Goal: Information Seeking & Learning: Learn about a topic

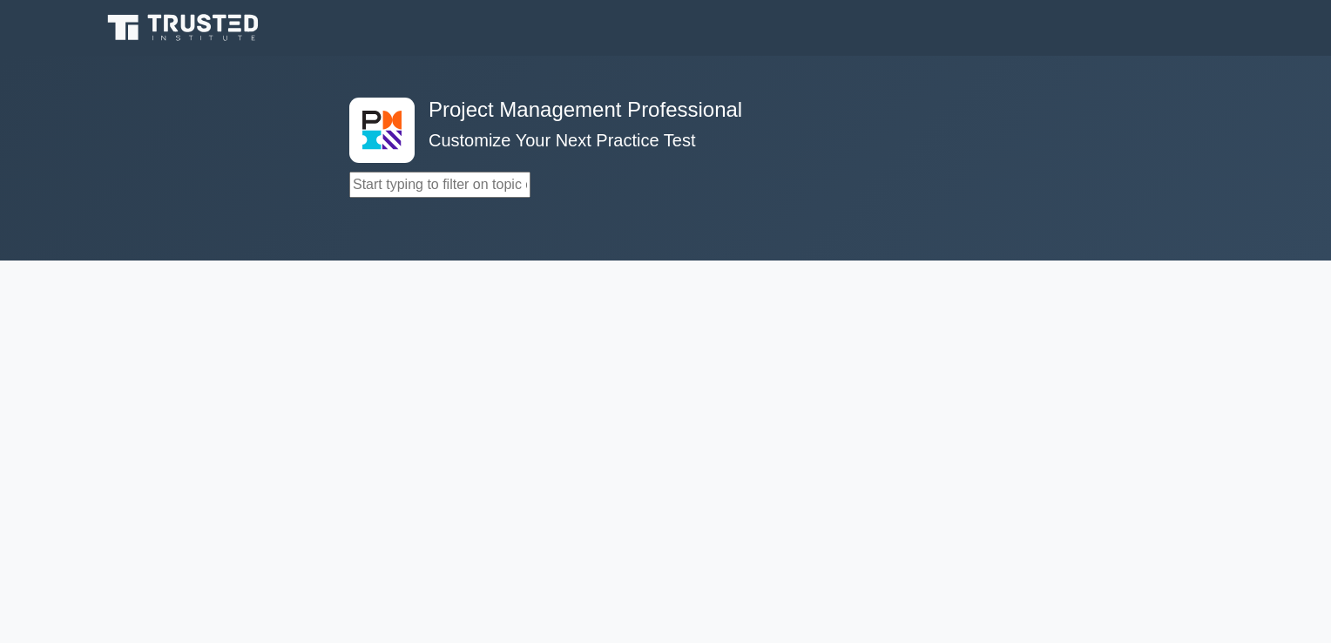
click at [941, 177] on div "Topics Scope Management Time Management Cost Management Quality Management Risk…" at bounding box center [665, 157] width 632 height 79
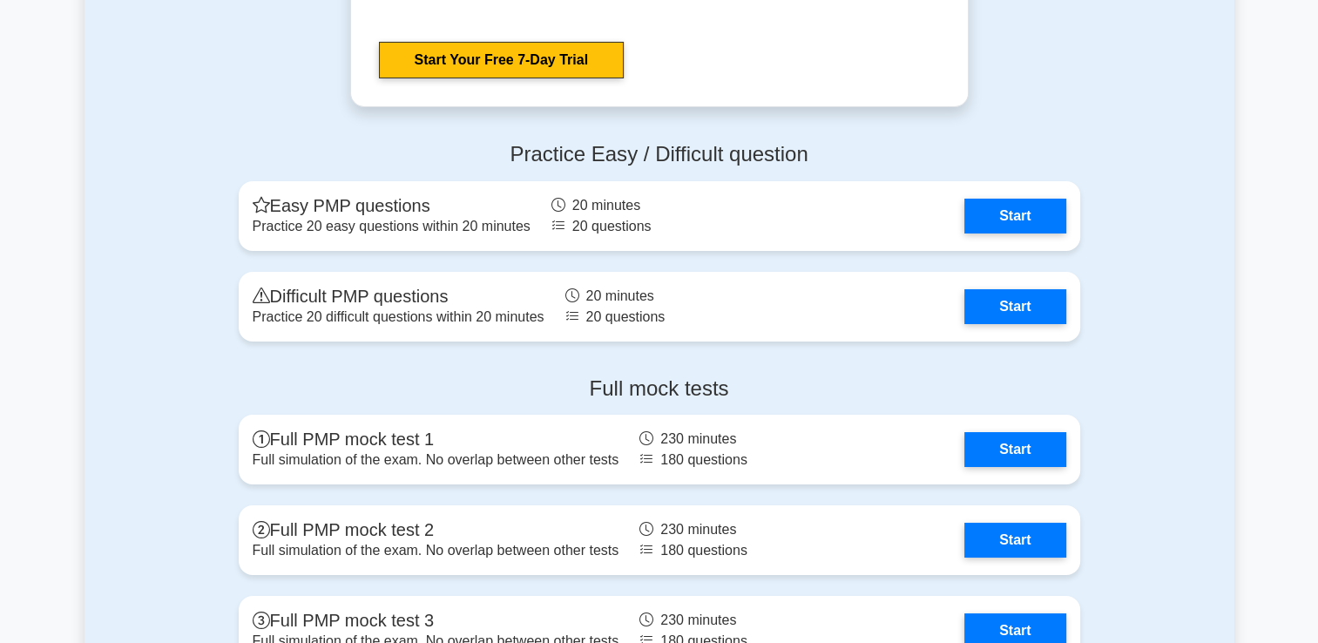
scroll to position [6261, 0]
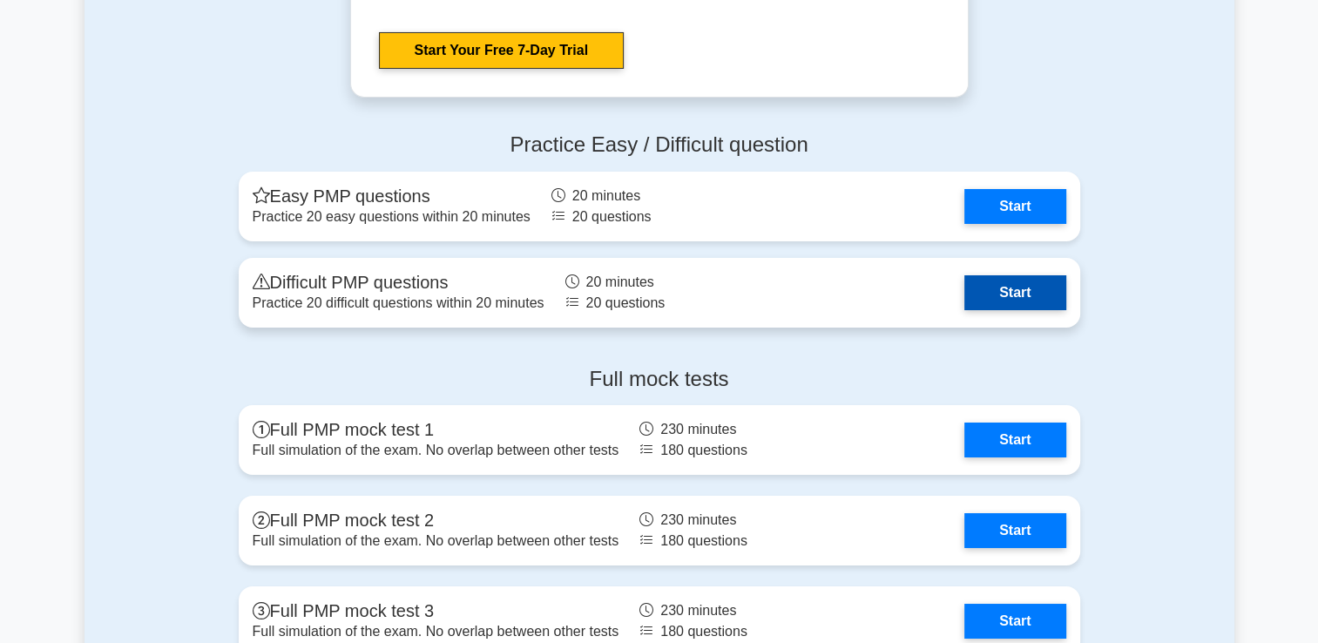
click at [1023, 291] on link "Start" at bounding box center [1014, 292] width 101 height 35
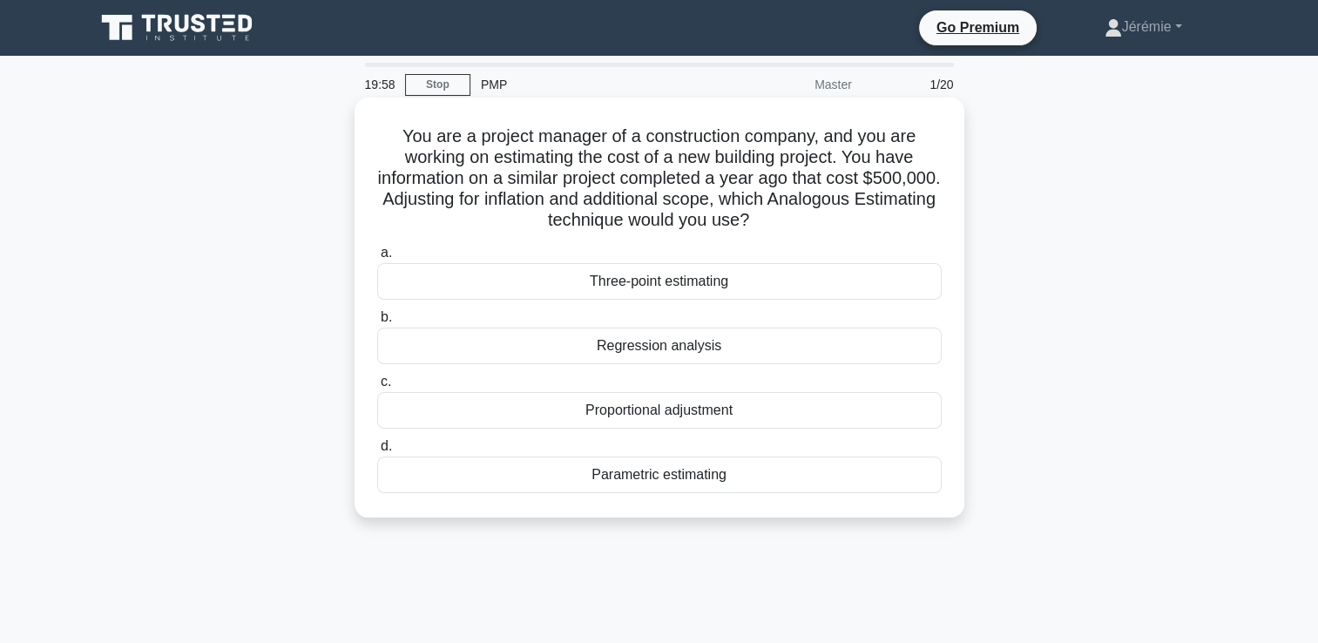
click at [465, 164] on h5 "You are a project manager of a construction company, and you are working on est…" at bounding box center [659, 178] width 568 height 106
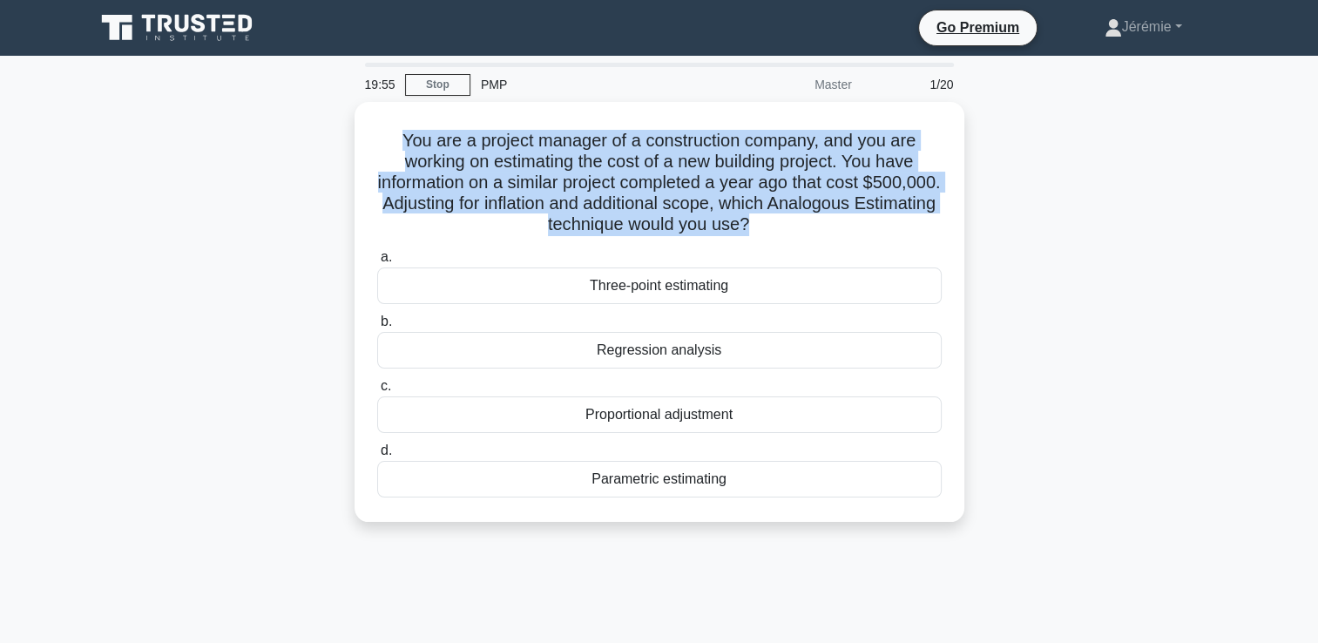
click at [179, 205] on div "You are a project manager of a construction company, and you are working on est…" at bounding box center [660, 322] width 1150 height 441
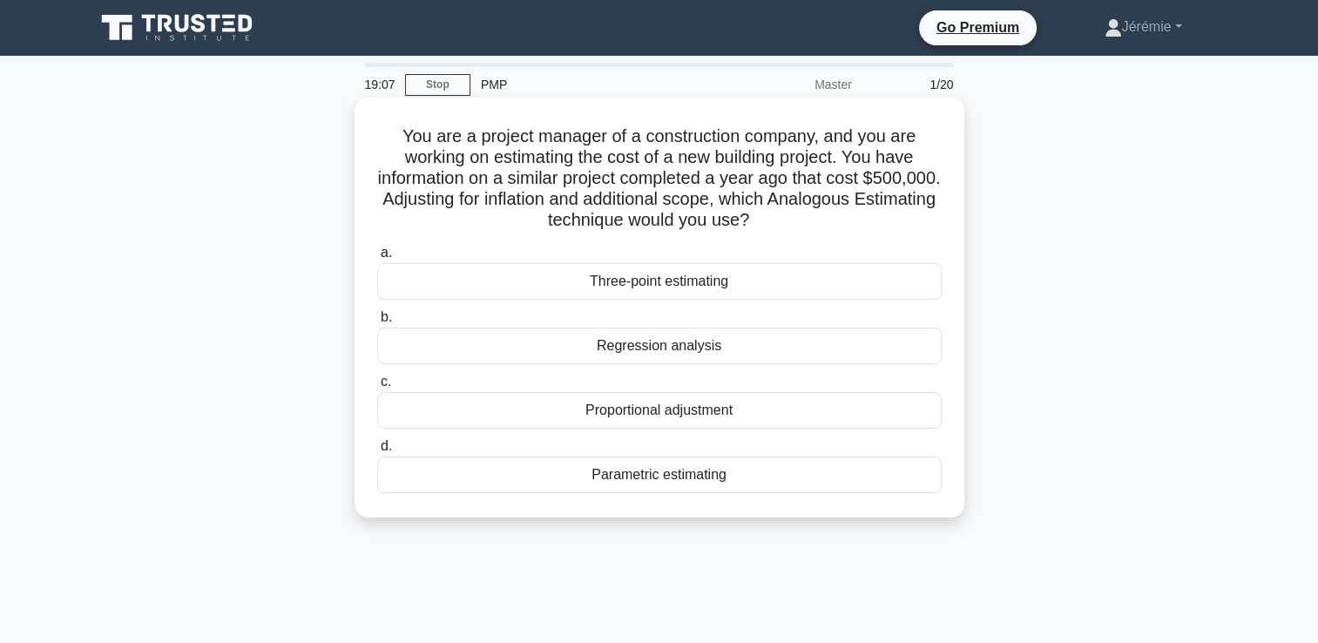
click at [678, 400] on div "Proportional adjustment" at bounding box center [659, 410] width 564 height 37
click at [377, 388] on input "c. Proportional adjustment" at bounding box center [377, 381] width 0 height 11
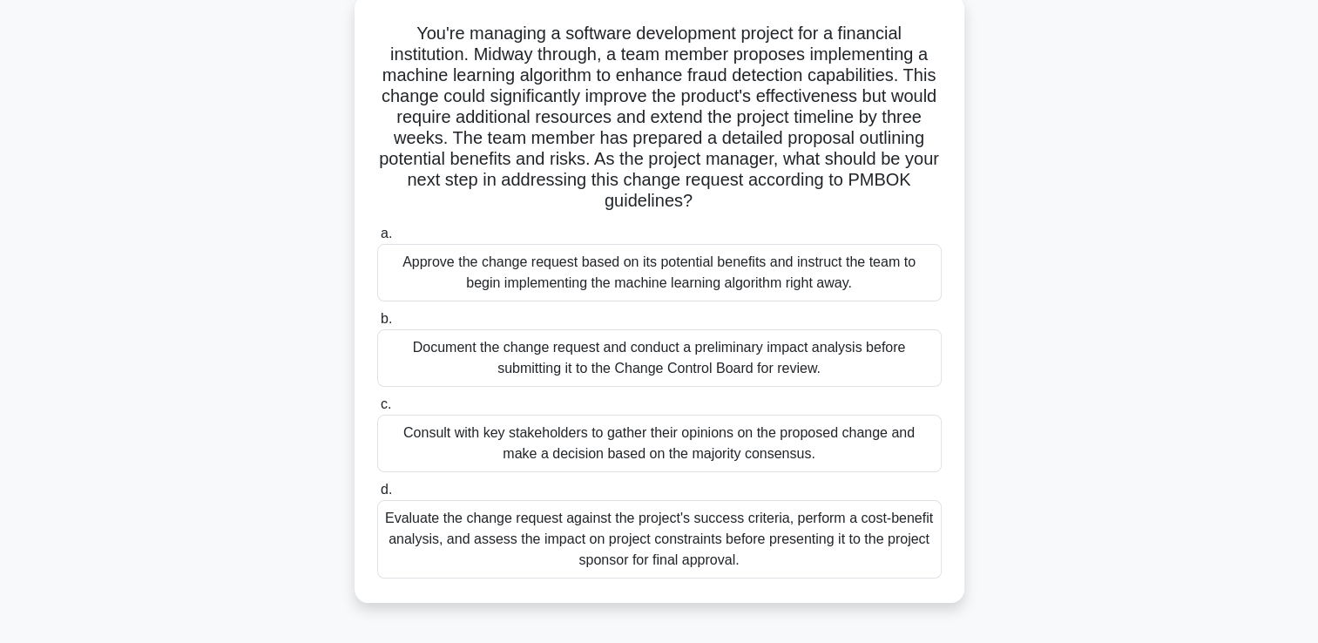
scroll to position [105, 0]
click at [599, 358] on div "Document the change request and conduct a preliminary impact analysis before su…" at bounding box center [659, 356] width 564 height 57
click at [377, 323] on input "b. Document the change request and conduct a preliminary impact analysis before…" at bounding box center [377, 317] width 0 height 11
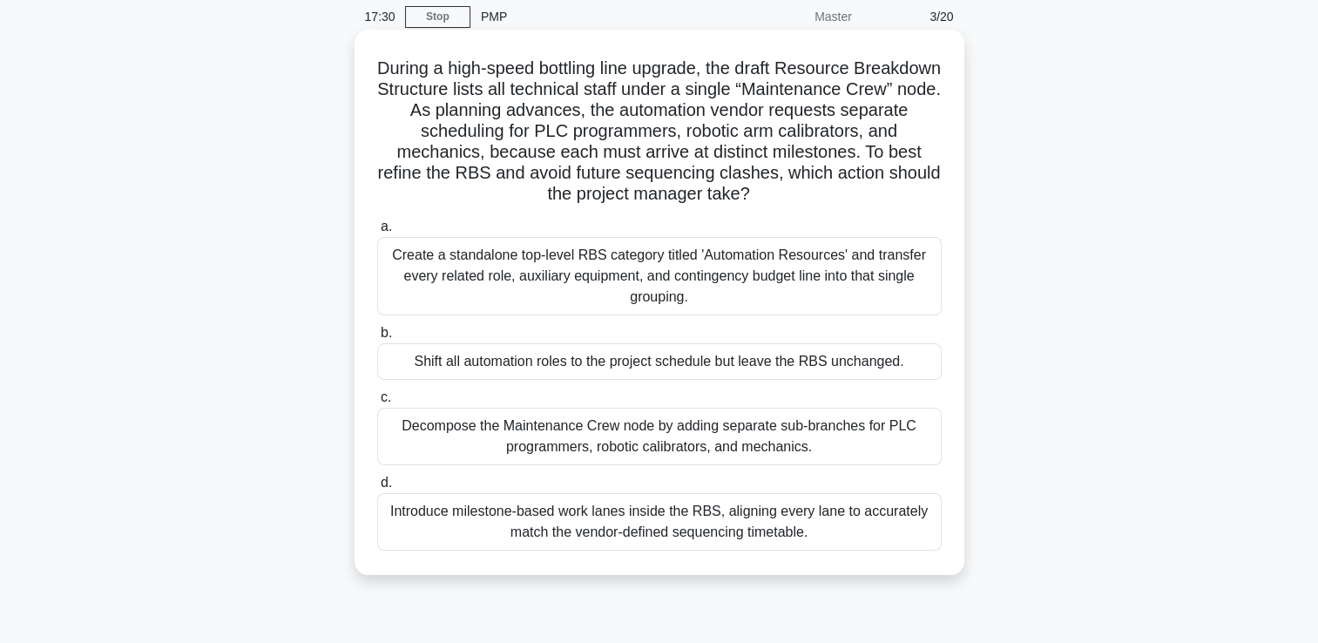
scroll to position [70, 0]
click at [654, 435] on div "Decompose the Maintenance Crew node by adding separate sub-branches for PLC pro…" at bounding box center [659, 434] width 564 height 57
click at [377, 402] on input "c. Decompose the Maintenance Crew node by adding separate sub-branches for PLC …" at bounding box center [377, 395] width 0 height 11
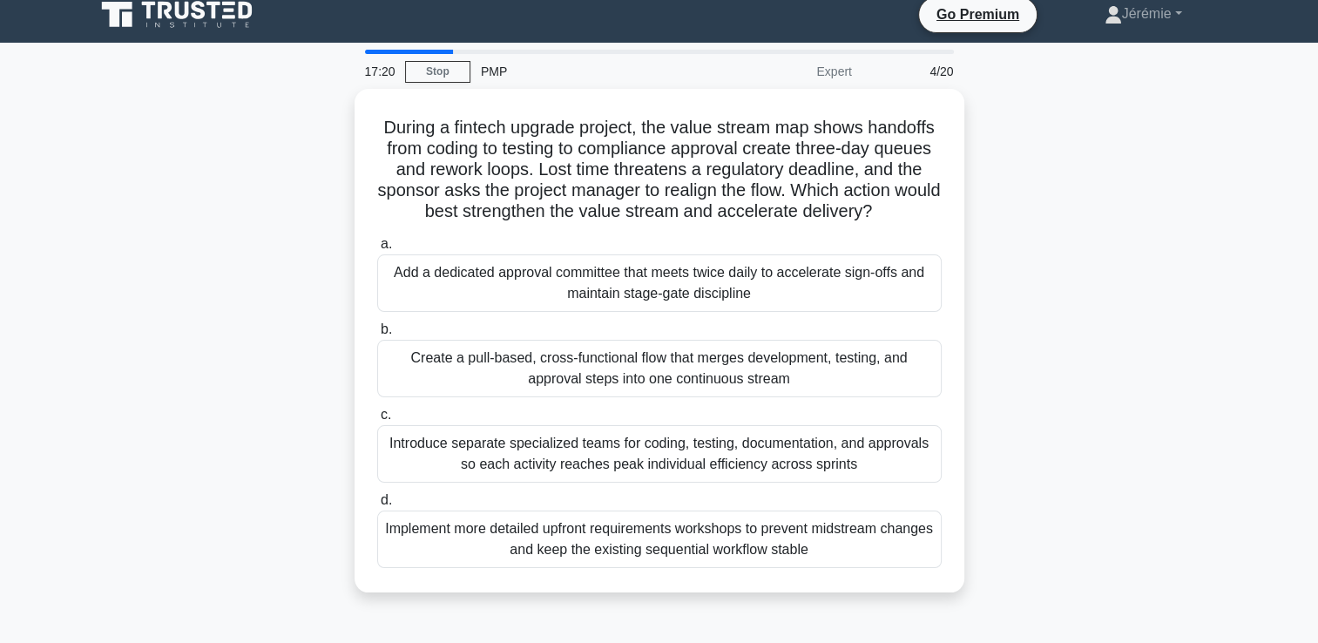
scroll to position [0, 0]
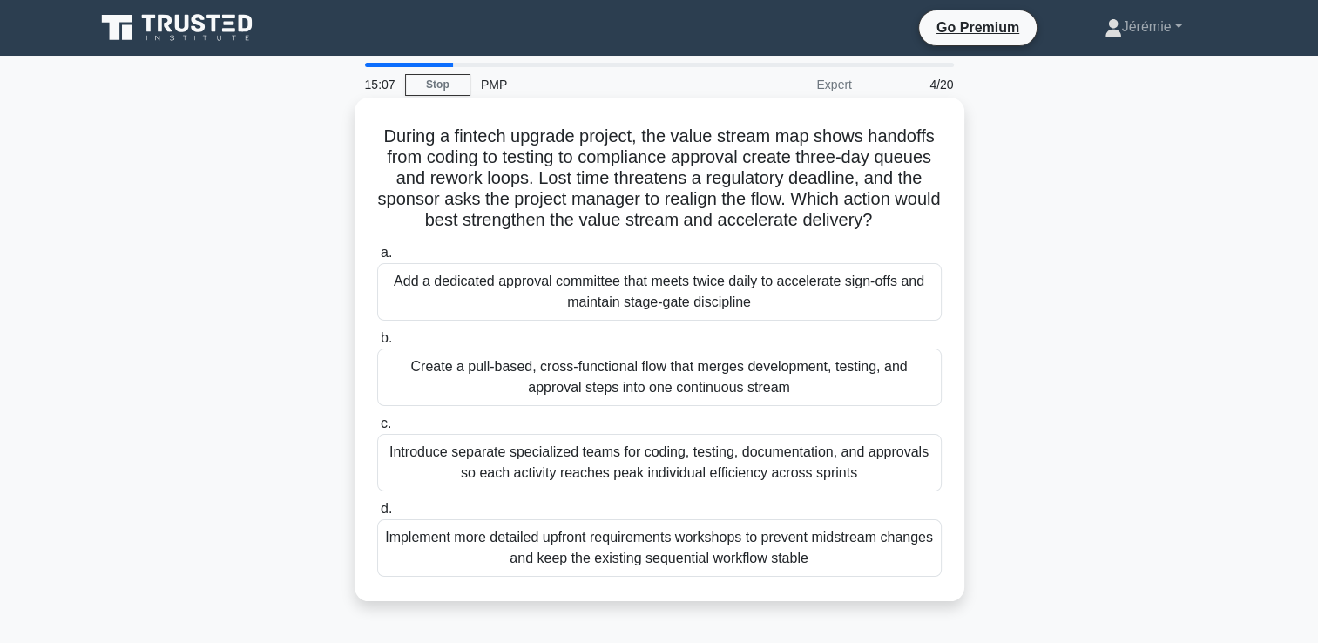
click at [815, 362] on div "Create a pull-based, cross-functional flow that merges development, testing, an…" at bounding box center [659, 376] width 564 height 57
click at [377, 344] on input "b. Create a pull-based, cross-functional flow that merges development, testing,…" at bounding box center [377, 338] width 0 height 11
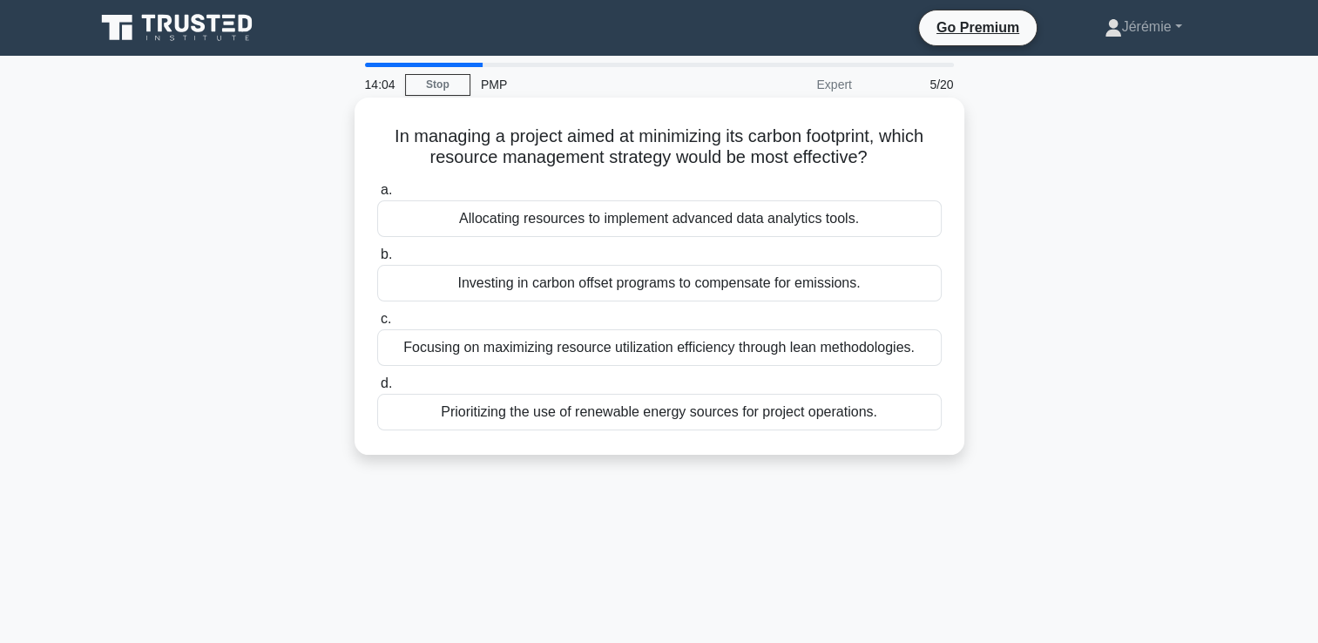
click at [764, 416] on div "Prioritizing the use of renewable energy sources for project operations." at bounding box center [659, 412] width 564 height 37
click at [377, 389] on input "d. Prioritizing the use of renewable energy sources for project operations." at bounding box center [377, 383] width 0 height 11
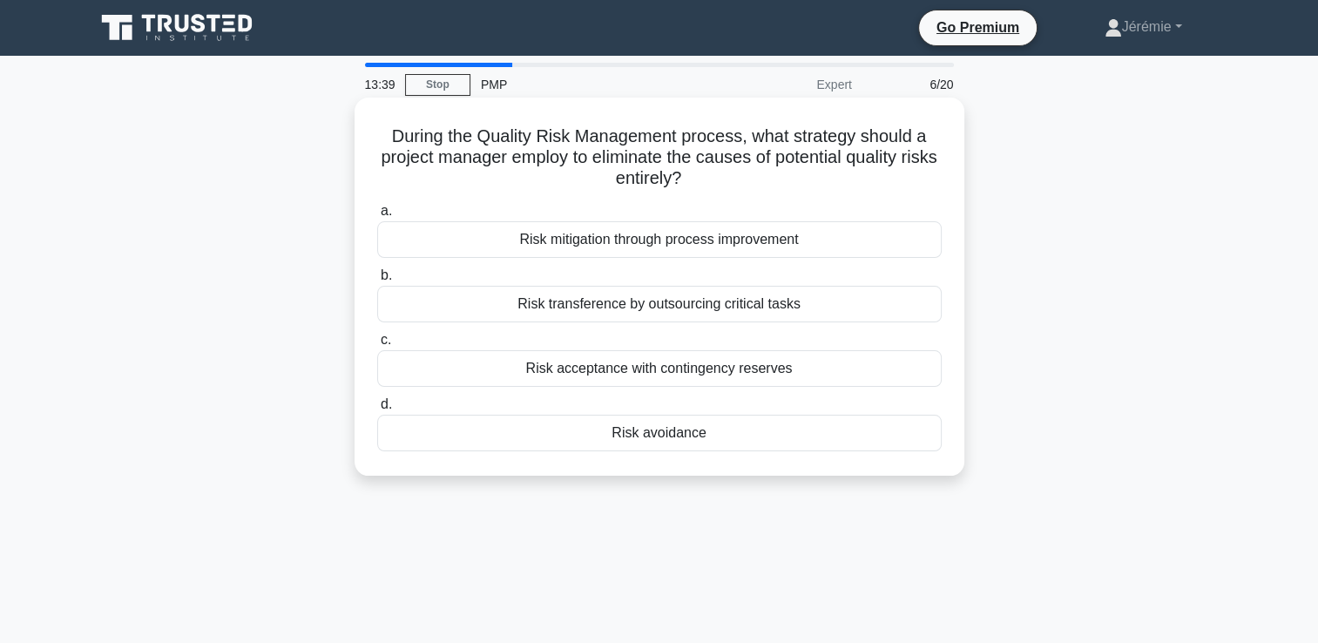
click at [657, 438] on div "Risk avoidance" at bounding box center [659, 433] width 564 height 37
click at [377, 410] on input "d. Risk avoidance" at bounding box center [377, 404] width 0 height 11
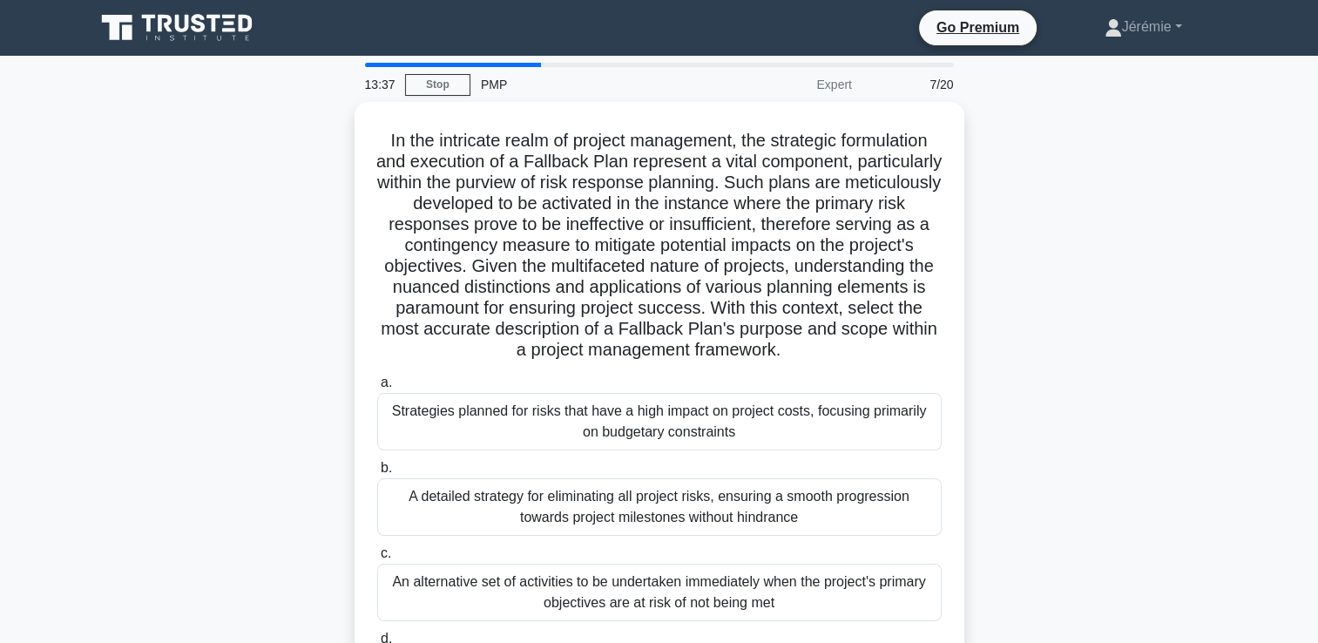
click at [268, 378] on div "In the intricate realm of project management, the strategic formulation and exe…" at bounding box center [660, 427] width 1150 height 650
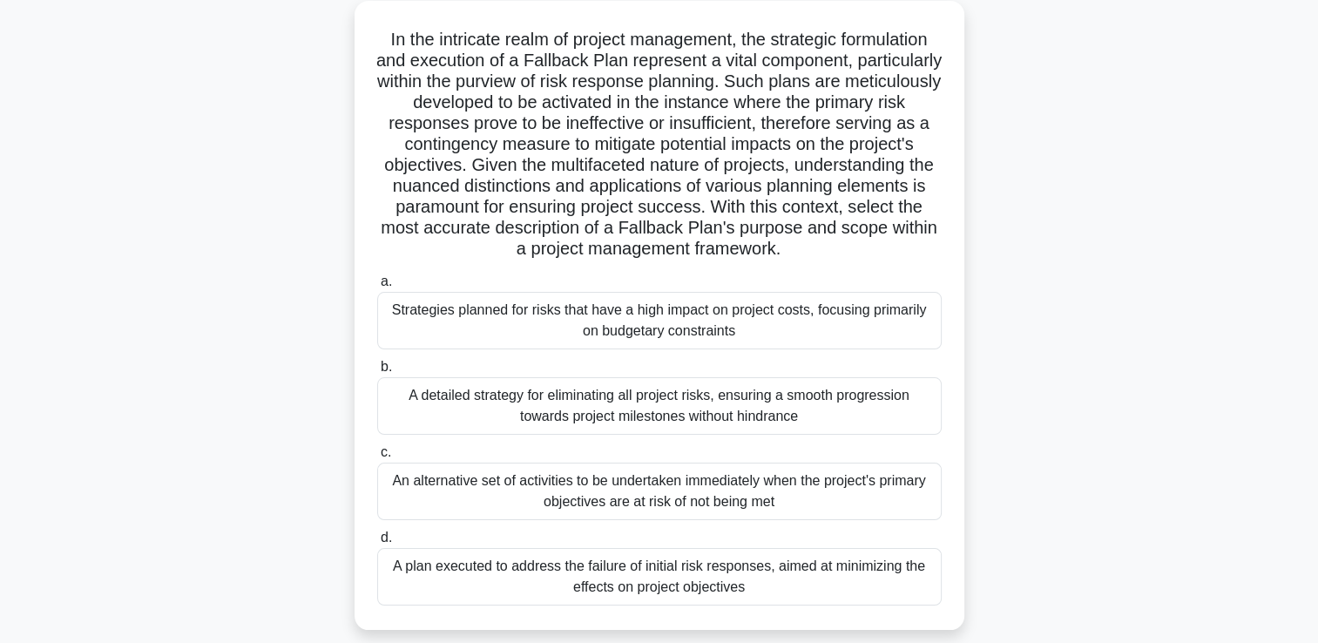
scroll to position [105, 0]
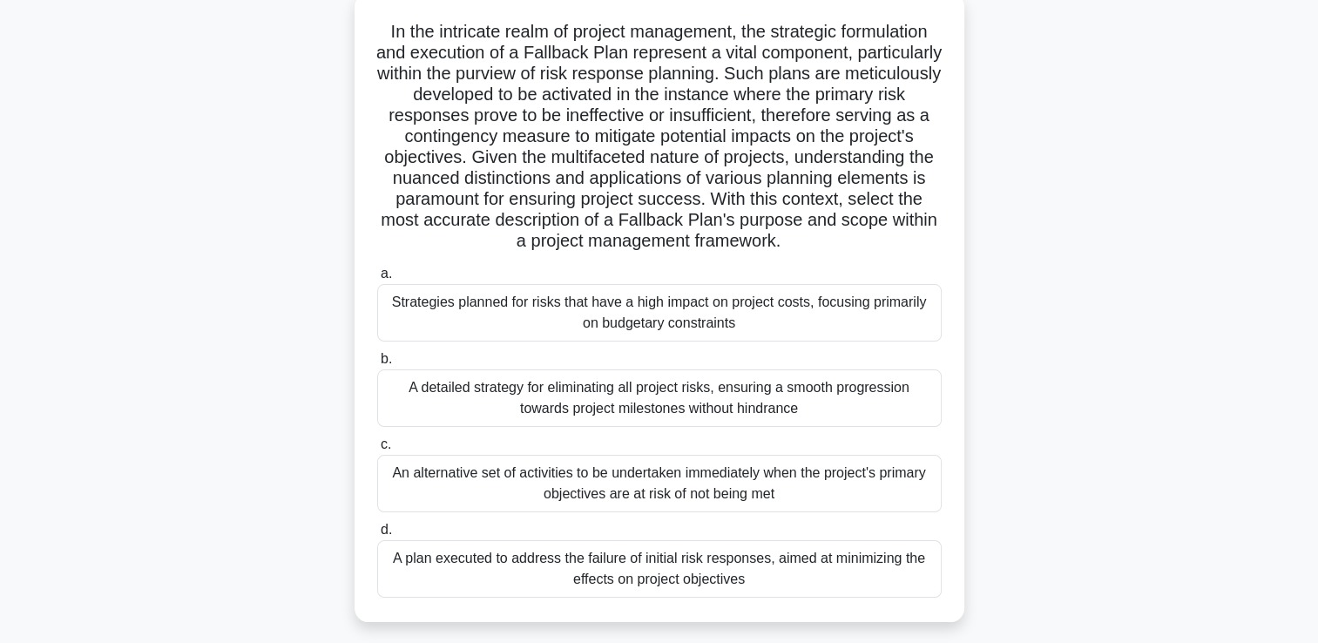
click at [582, 599] on div "a. Strategies planned for risks that have a high impact on project costs, focus…" at bounding box center [659, 430] width 585 height 341
click at [620, 593] on div "A plan executed to address the failure of initial risk responses, aimed at mini…" at bounding box center [659, 568] width 564 height 57
click at [377, 536] on input "d. A plan executed to address the failure of initial risk responses, aimed at m…" at bounding box center [377, 529] width 0 height 11
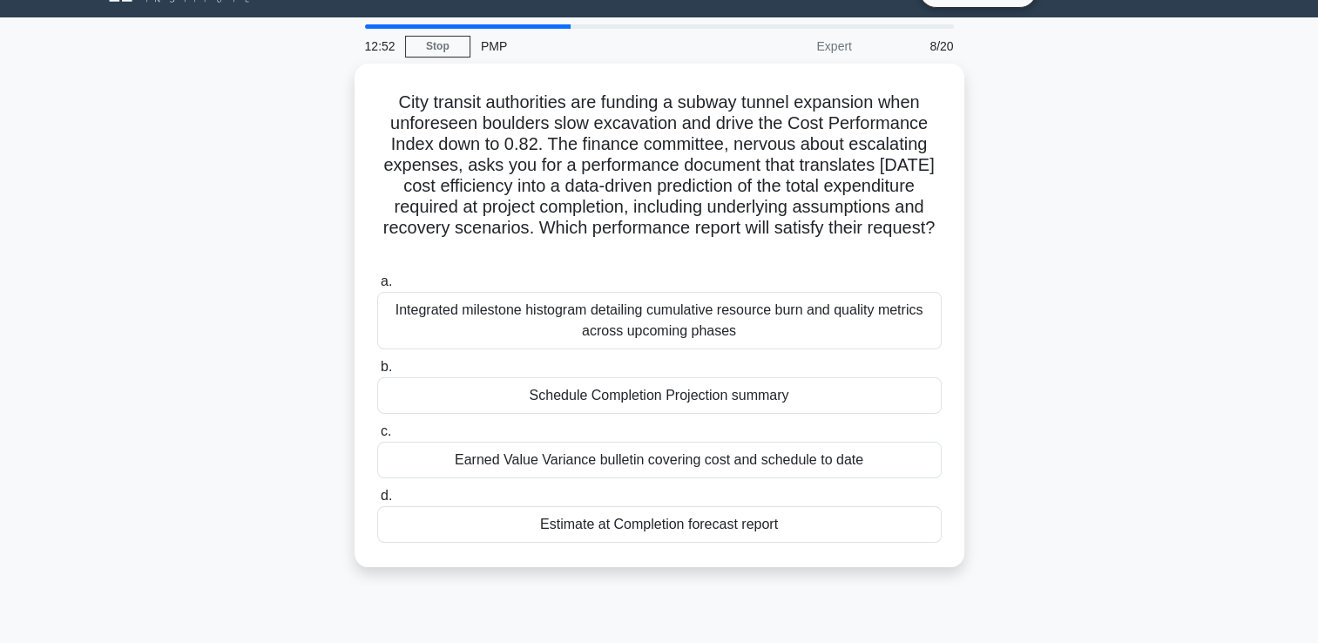
scroll to position [0, 0]
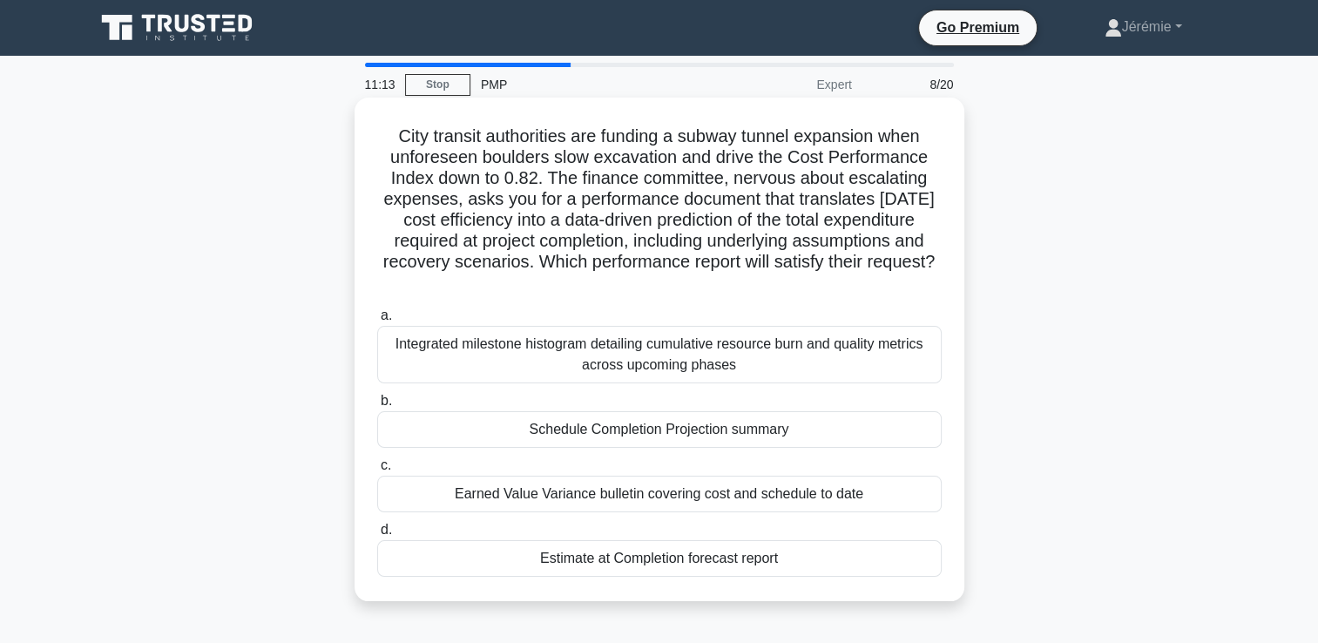
click at [624, 556] on div "Estimate at Completion forecast report" at bounding box center [659, 558] width 564 height 37
click at [377, 536] on input "d. Estimate at Completion forecast report" at bounding box center [377, 529] width 0 height 11
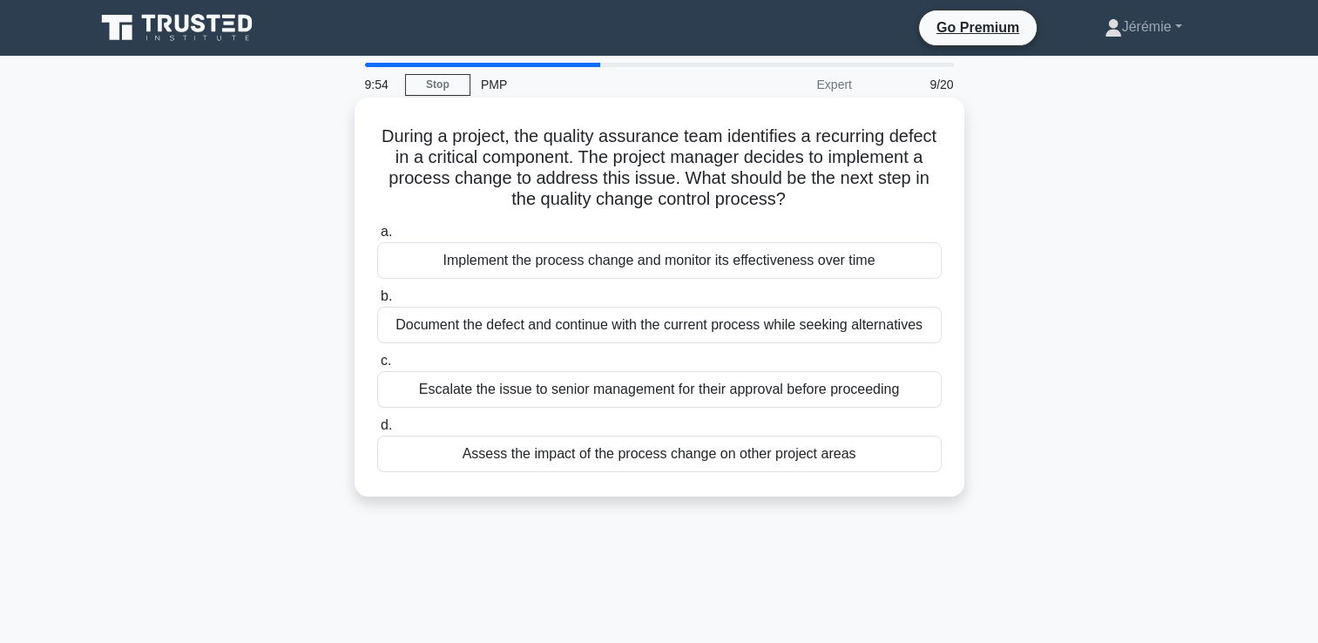
click at [735, 453] on div "Assess the impact of the process change on other project areas" at bounding box center [659, 454] width 564 height 37
click at [377, 431] on input "d. Assess the impact of the process change on other project areas" at bounding box center [377, 425] width 0 height 11
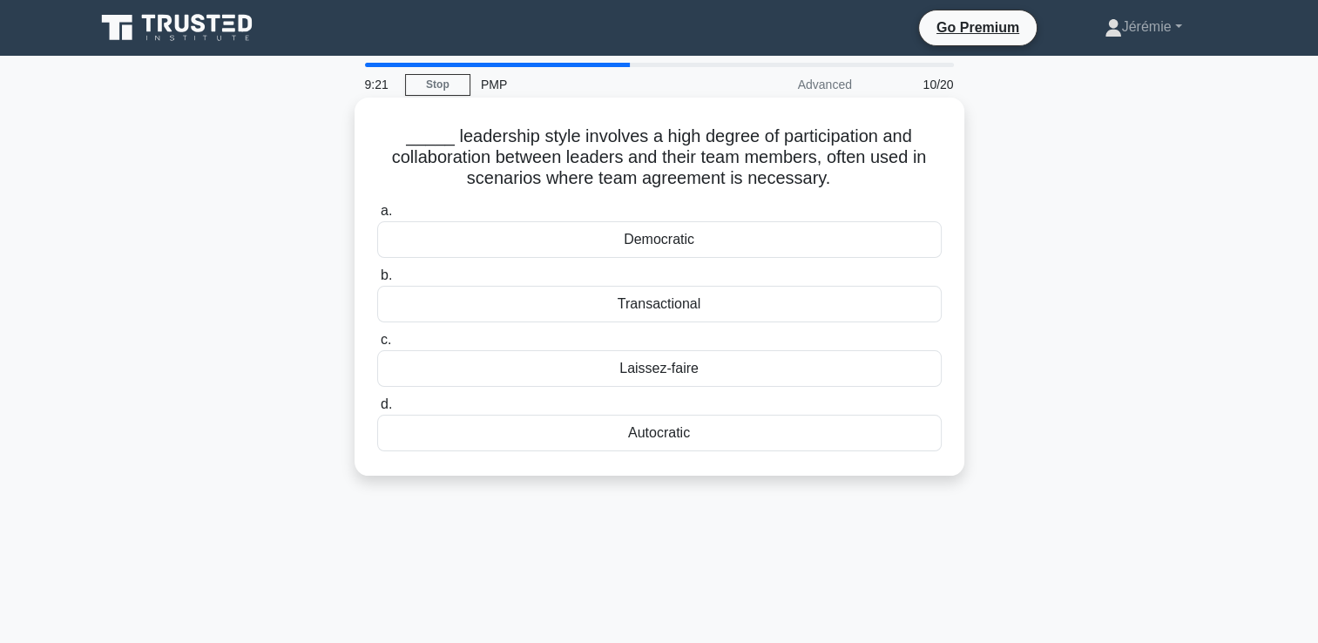
click at [704, 235] on div "Democratic" at bounding box center [659, 239] width 564 height 37
click at [377, 217] on input "a. Democratic" at bounding box center [377, 211] width 0 height 11
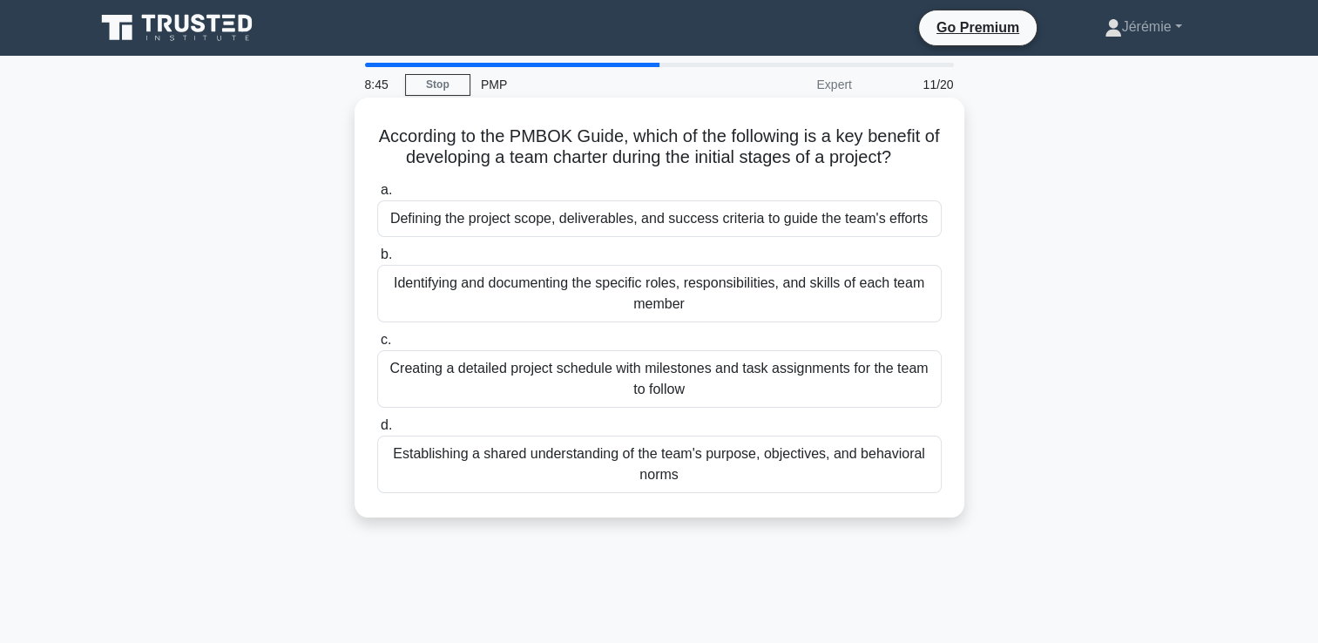
click at [600, 214] on div "Defining the project scope, deliverables, and success criteria to guide the tea…" at bounding box center [659, 218] width 564 height 37
click at [377, 196] on input "a. Defining the project scope, deliverables, and success criteria to guide the …" at bounding box center [377, 190] width 0 height 11
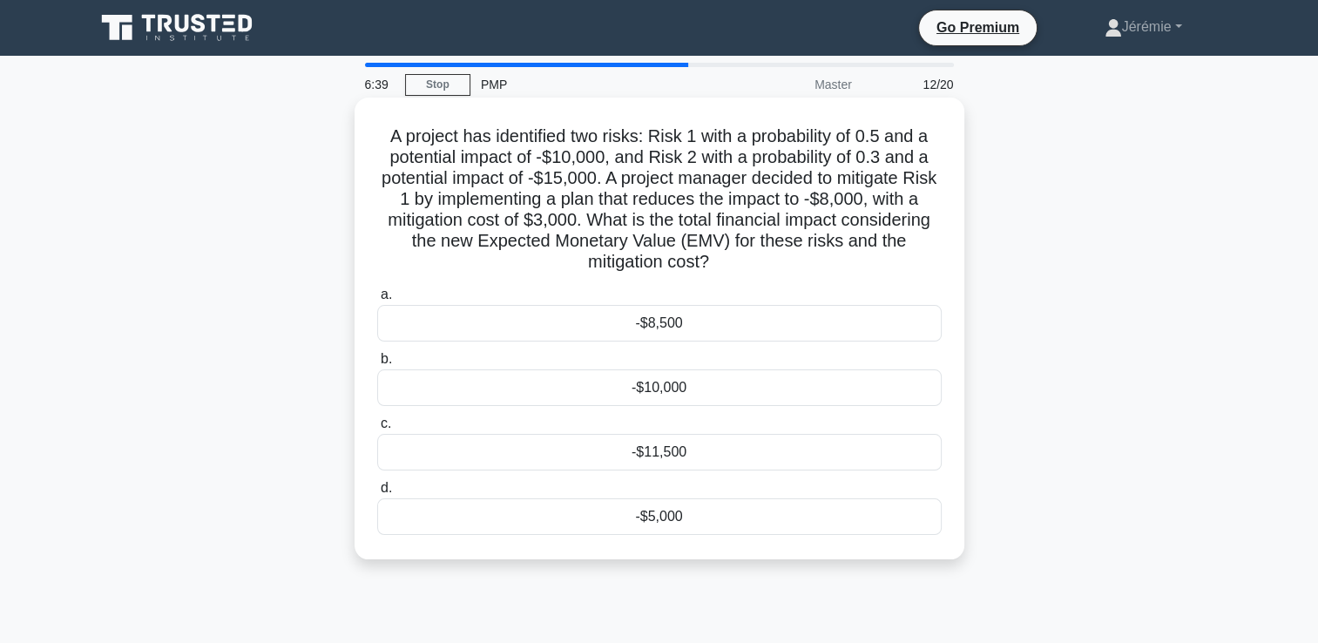
click at [686, 448] on div "-$11,500" at bounding box center [659, 452] width 564 height 37
click at [377, 429] on input "c. -$11,500" at bounding box center [377, 423] width 0 height 11
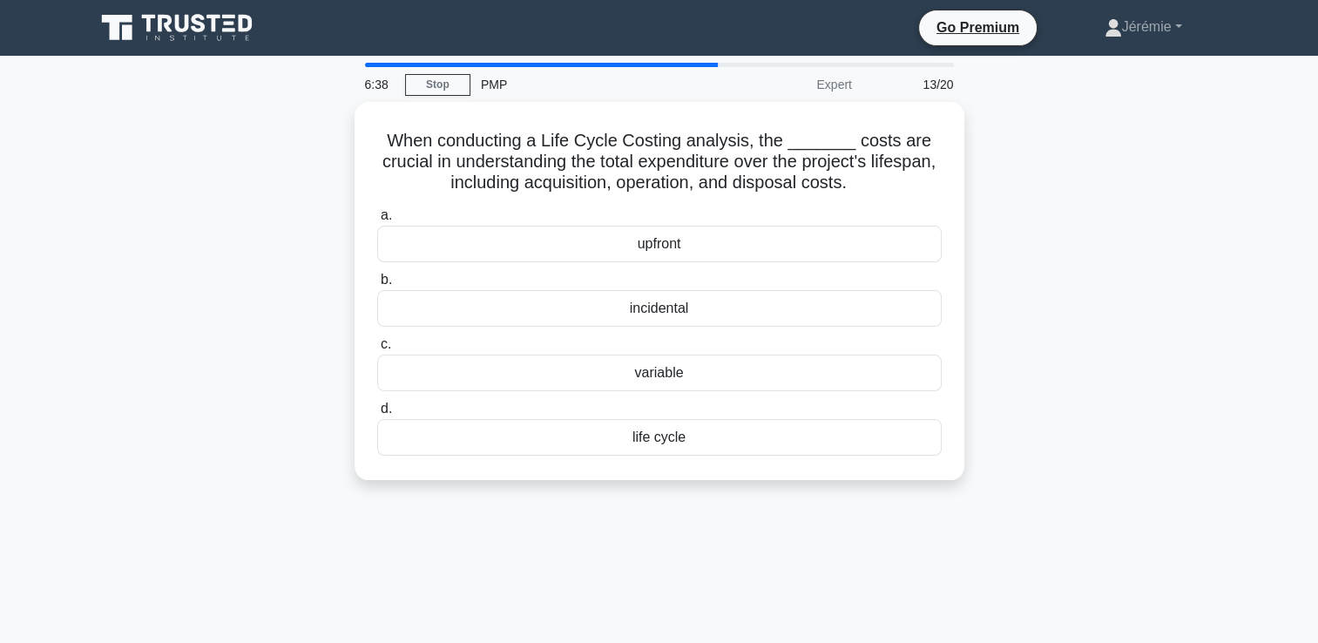
click at [686, 448] on div "life cycle" at bounding box center [659, 437] width 564 height 37
click at [377, 415] on input "d. life cycle" at bounding box center [377, 408] width 0 height 11
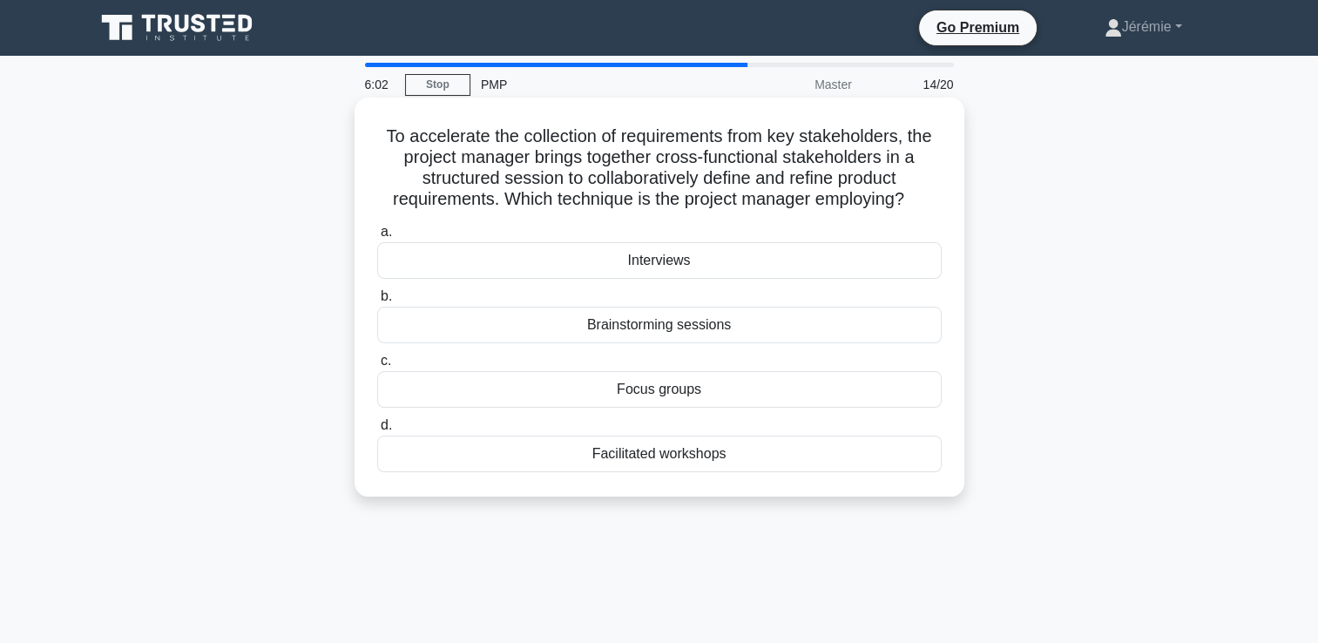
click at [694, 457] on div "Facilitated workshops" at bounding box center [659, 454] width 564 height 37
click at [377, 431] on input "d. Facilitated workshops" at bounding box center [377, 425] width 0 height 11
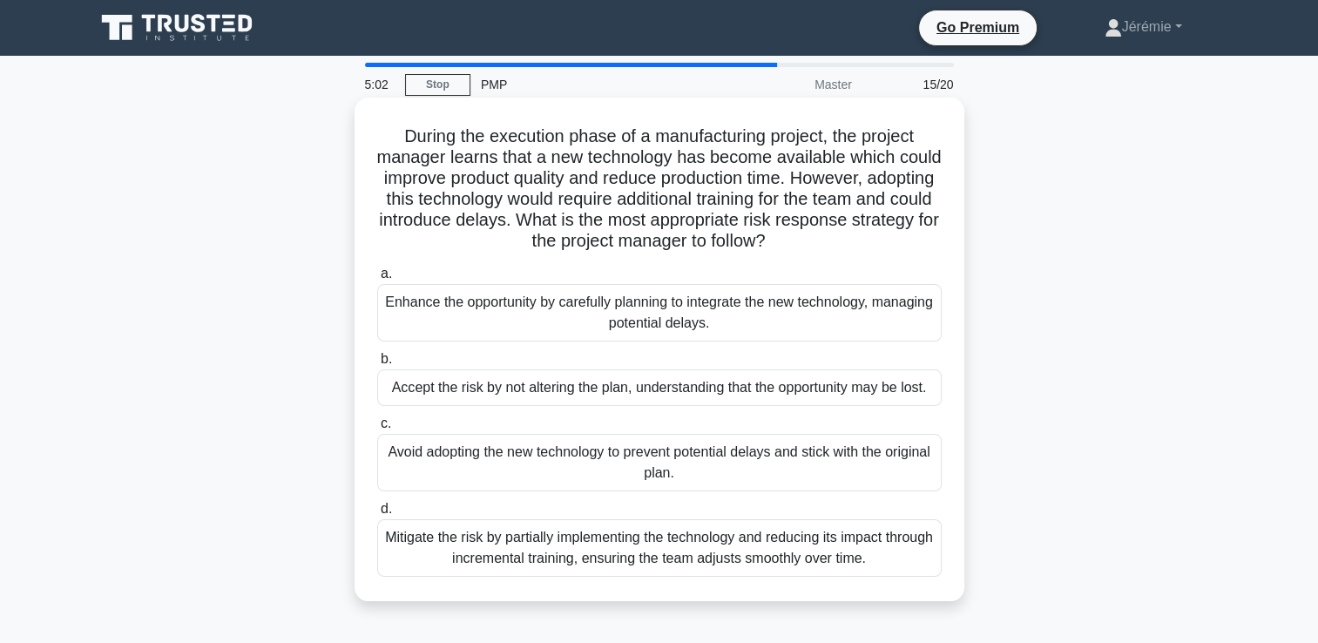
click at [587, 563] on div "Mitigate the risk by partially implementing the technology and reducing its imp…" at bounding box center [659, 547] width 564 height 57
click at [377, 515] on input "d. Mitigate the risk by partially implementing the technology and reducing its …" at bounding box center [377, 509] width 0 height 11
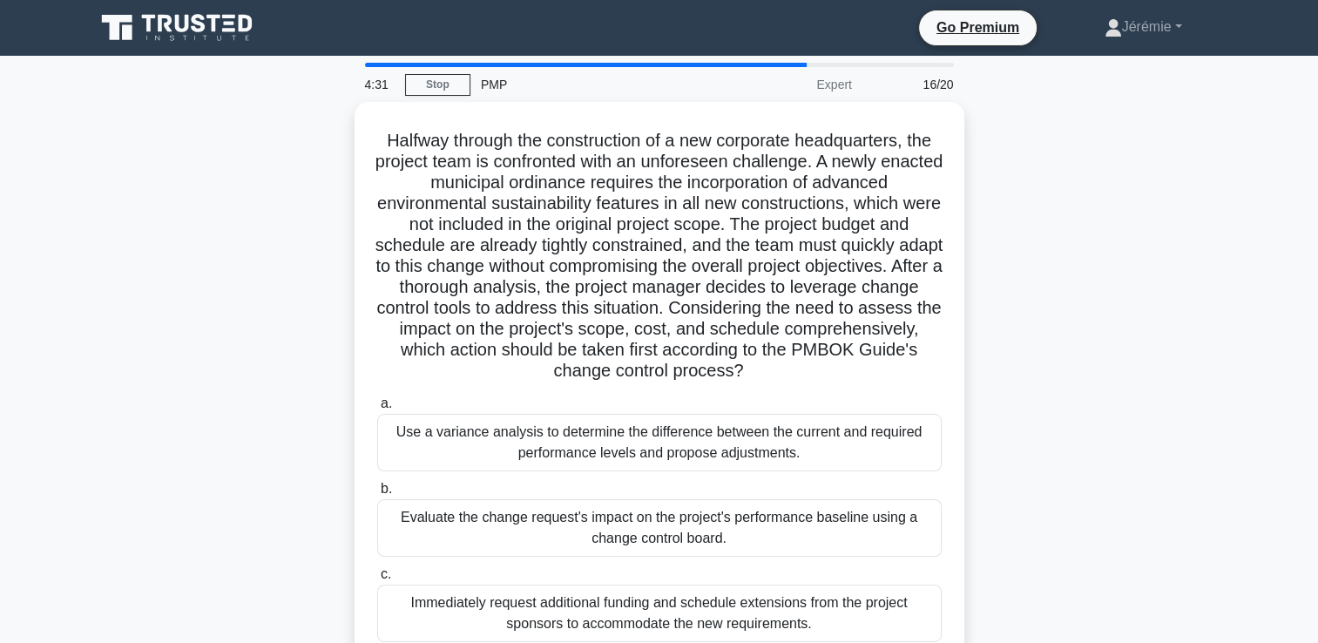
click at [316, 589] on div "Halfway through the construction of a new corporate headquarters, the project t…" at bounding box center [660, 437] width 1150 height 671
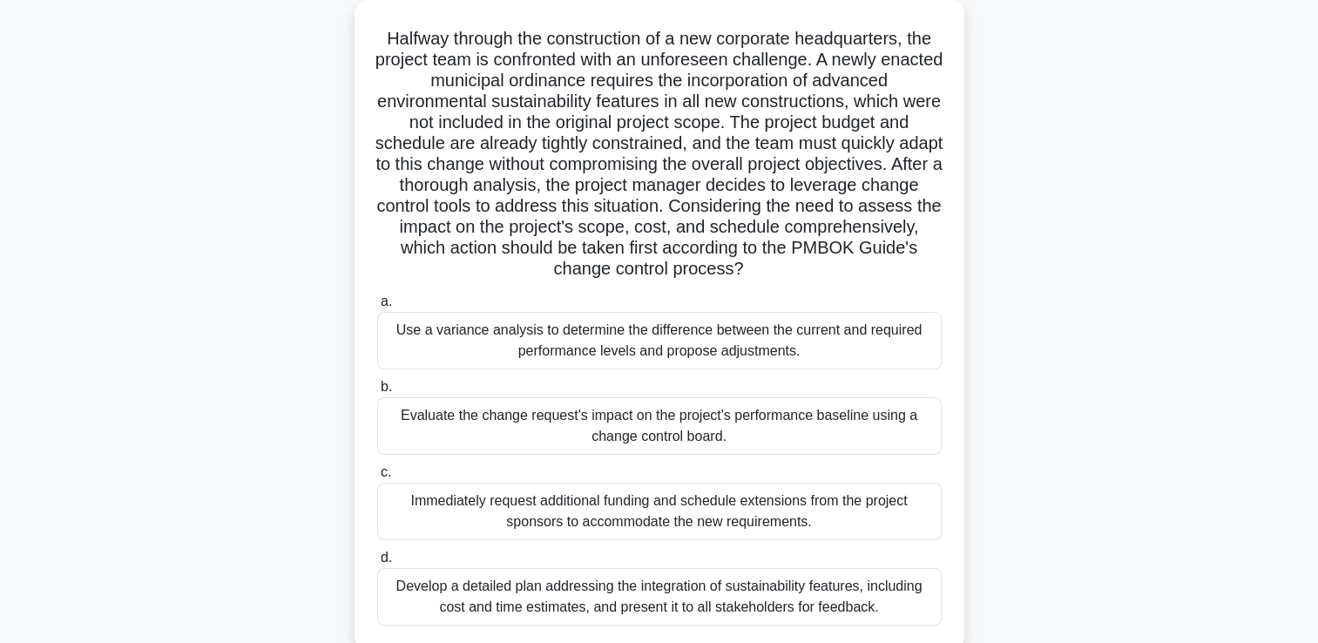
scroll to position [105, 0]
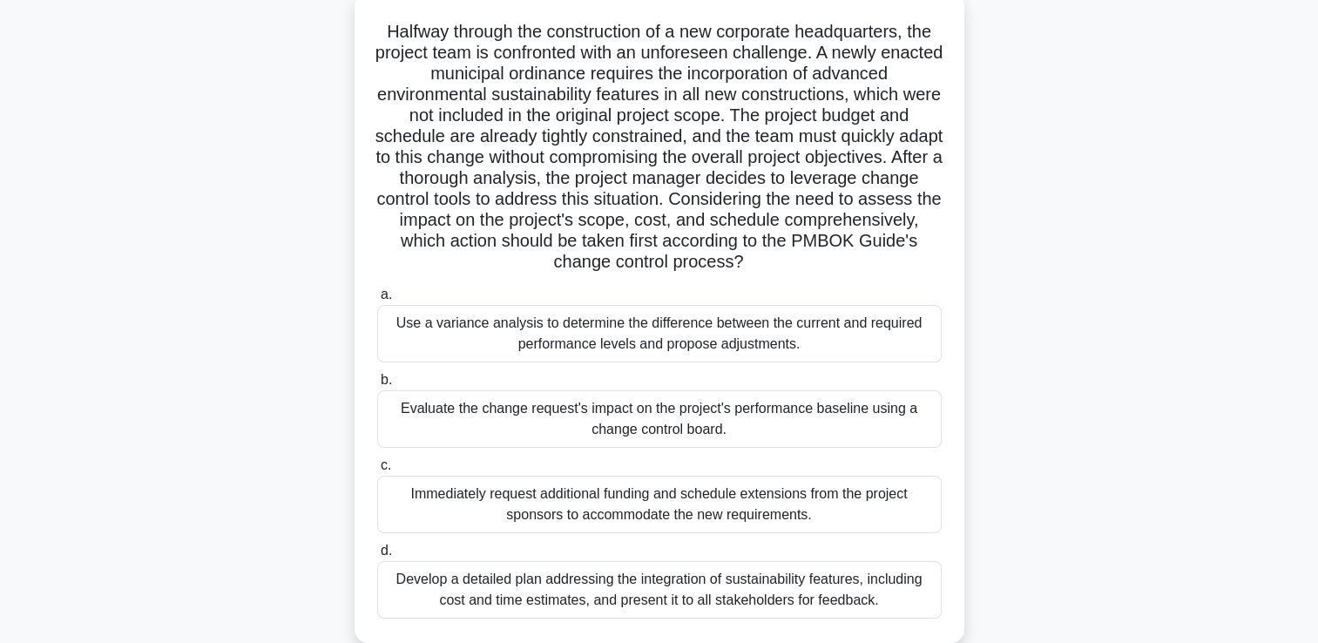
click at [632, 585] on div "Develop a detailed plan addressing the integration of sustainability features, …" at bounding box center [659, 589] width 564 height 57
click at [377, 557] on input "d. Develop a detailed plan addressing the integration of sustainability feature…" at bounding box center [377, 550] width 0 height 11
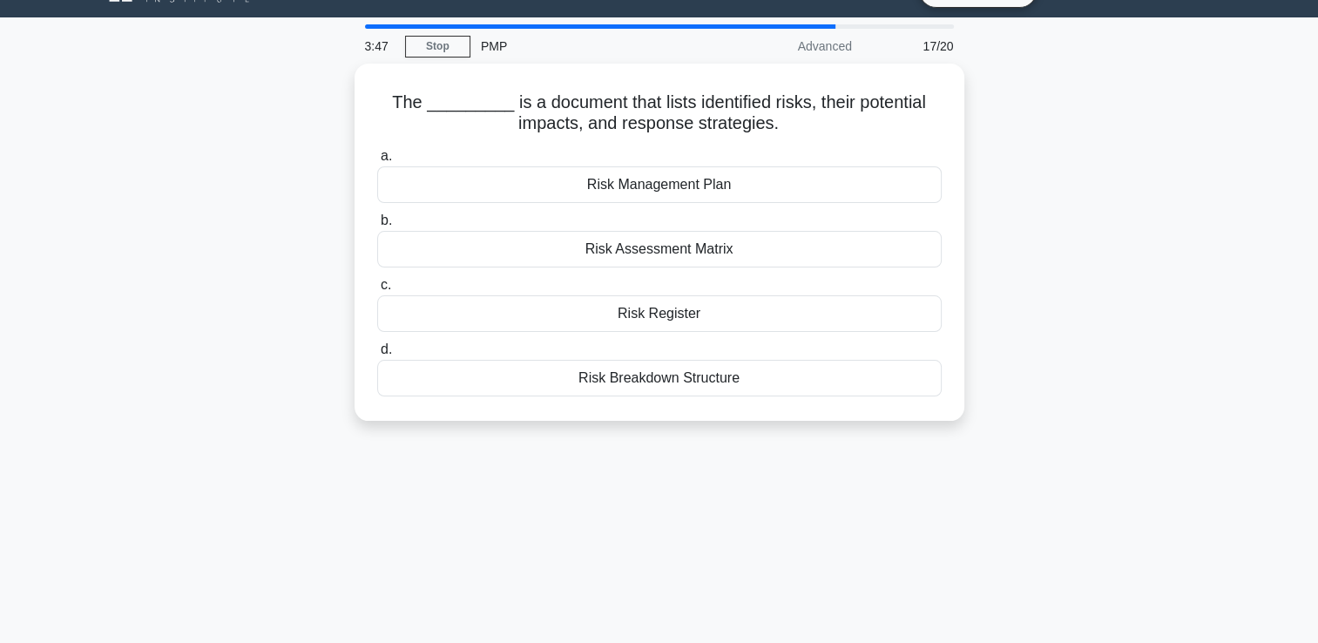
scroll to position [0, 0]
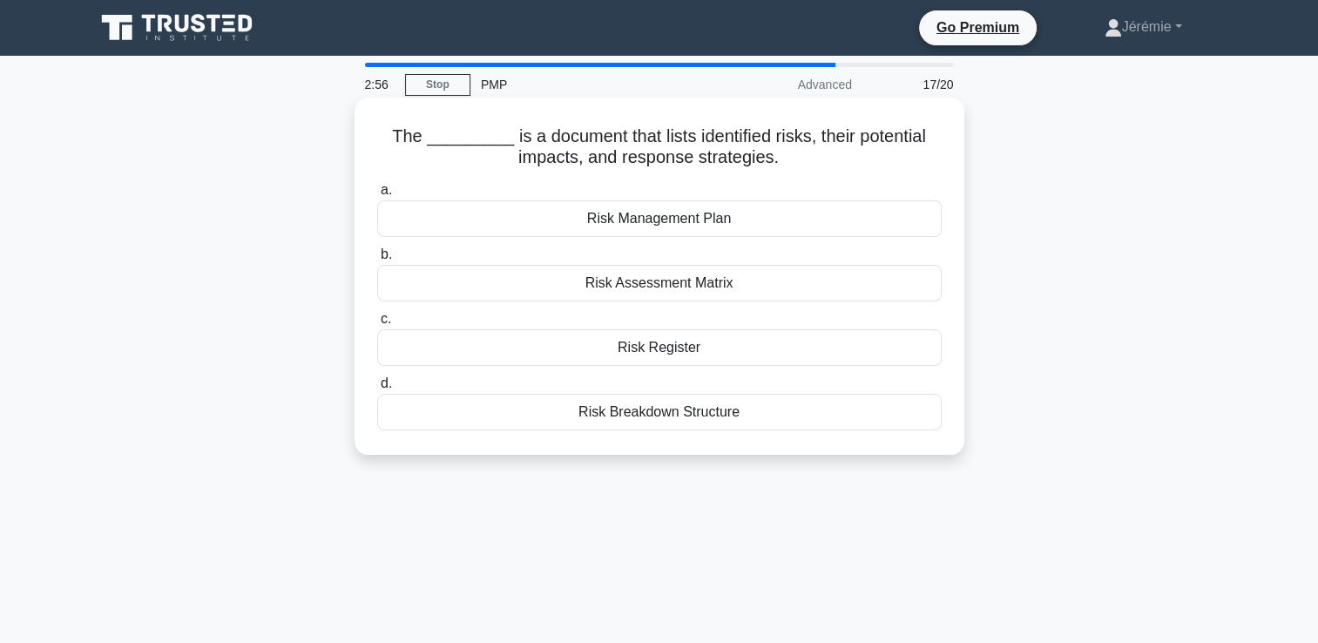
click at [763, 232] on div "Risk Management Plan" at bounding box center [659, 218] width 564 height 37
click at [377, 196] on input "a. Risk Management Plan" at bounding box center [377, 190] width 0 height 11
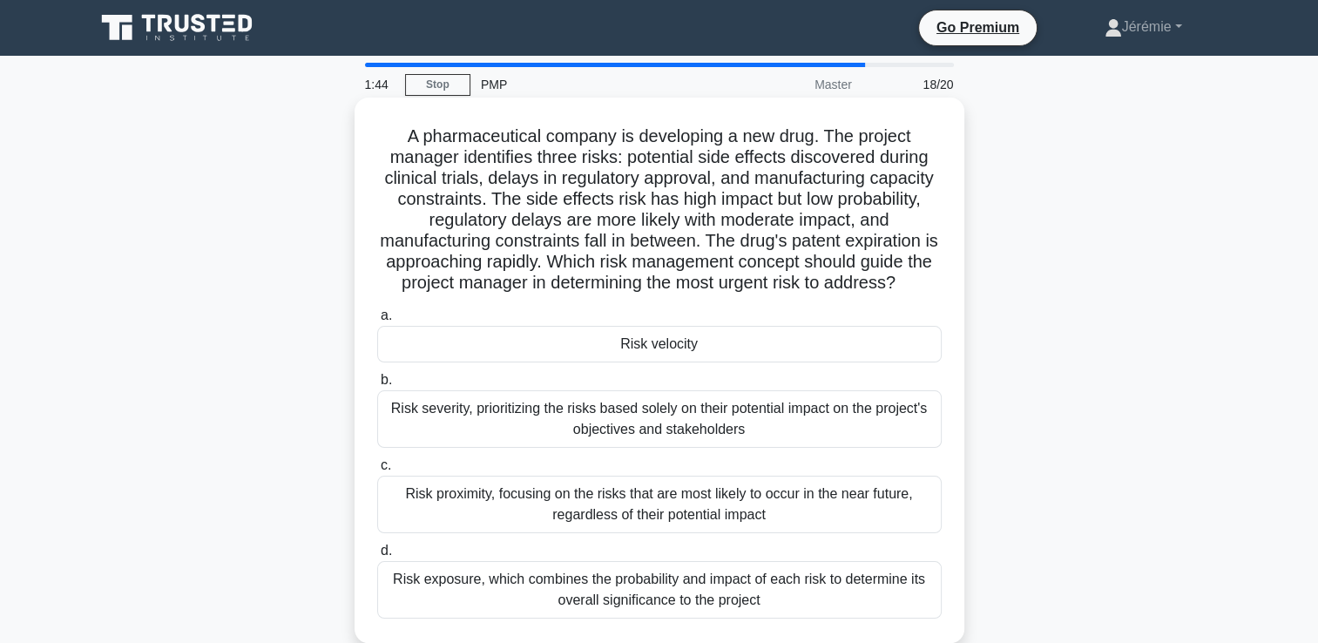
click at [711, 579] on div "Risk exposure, which combines the probability and impact of each risk to determ…" at bounding box center [659, 589] width 564 height 57
click at [377, 557] on input "d. Risk exposure, which combines the probability and impact of each risk to det…" at bounding box center [377, 550] width 0 height 11
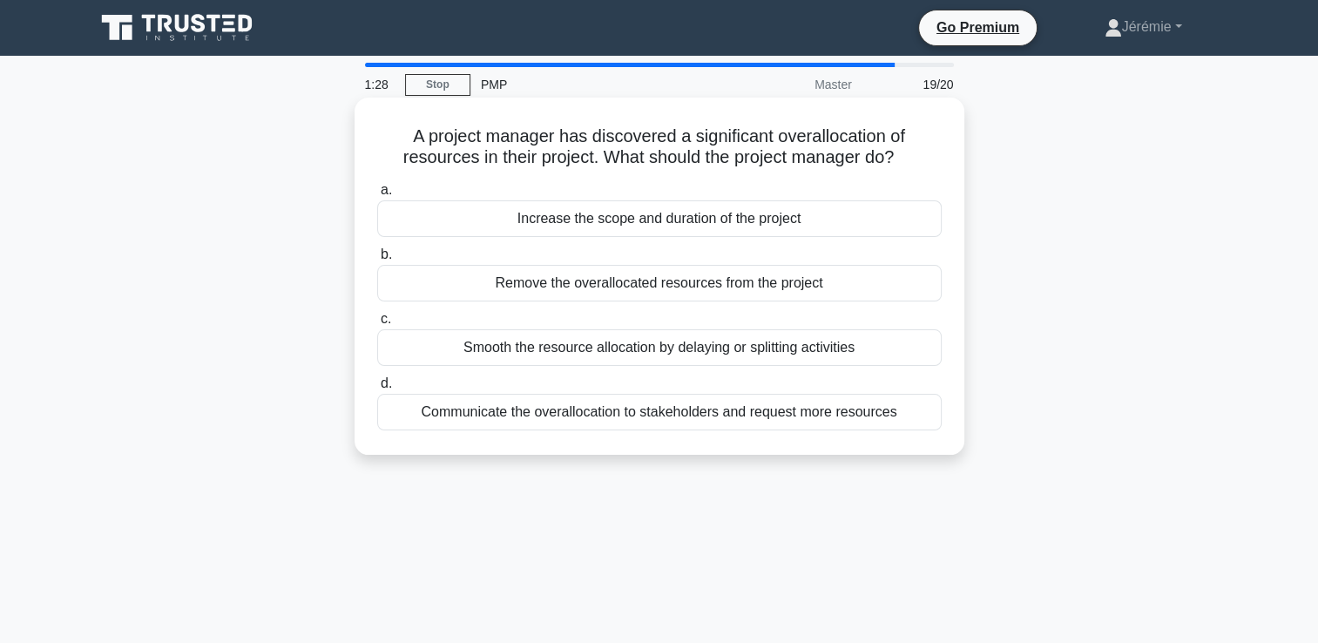
click at [596, 355] on div "Smooth the resource allocation by delaying or splitting activities" at bounding box center [659, 347] width 564 height 37
click at [377, 325] on input "c. Smooth the resource allocation by delaying or splitting activities" at bounding box center [377, 319] width 0 height 11
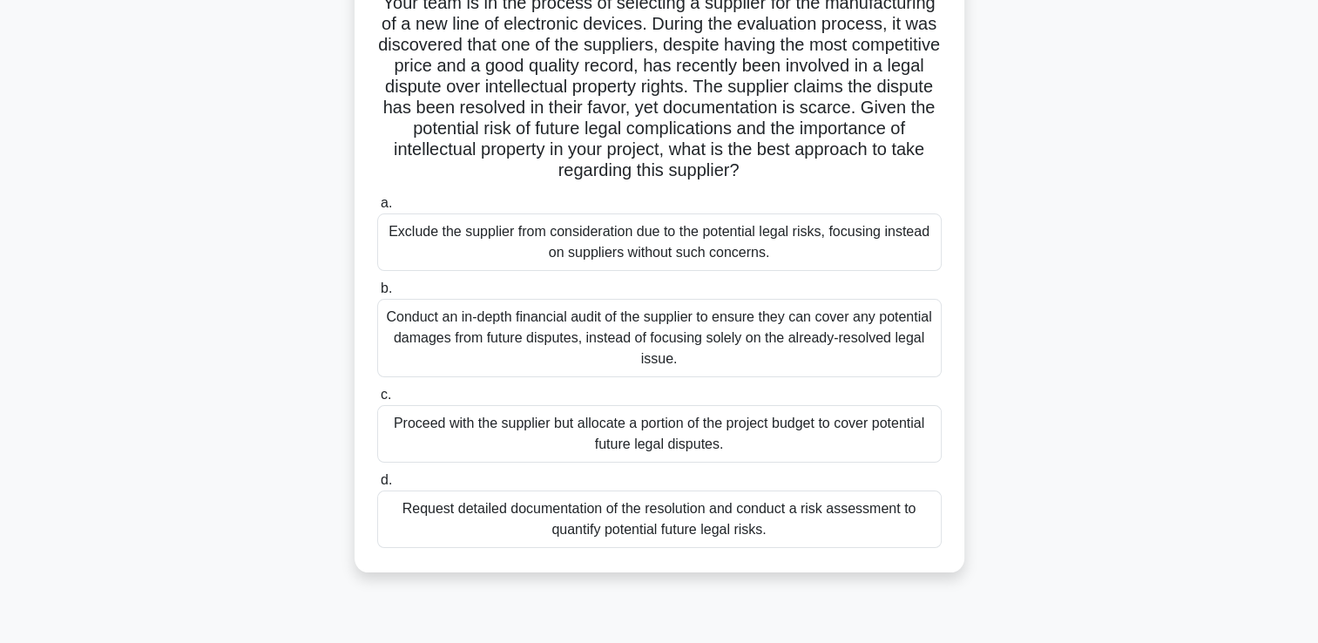
scroll to position [139, 0]
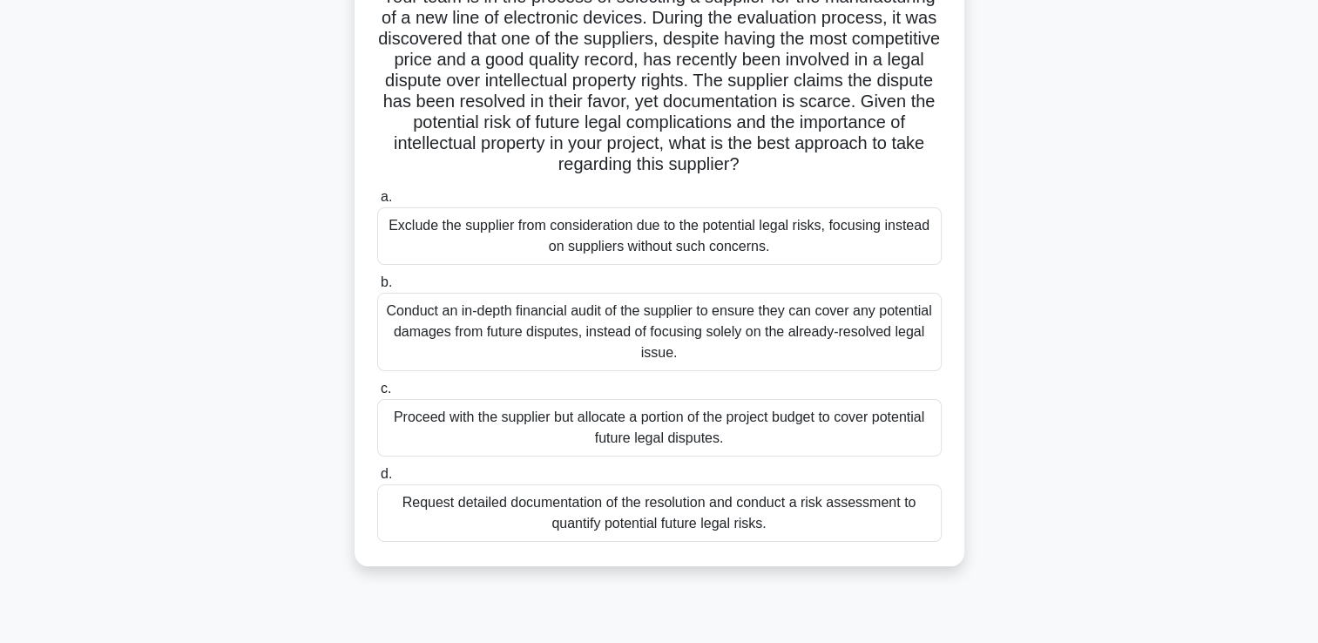
click at [731, 445] on div "Proceed with the supplier but allocate a portion of the project budget to cover…" at bounding box center [659, 427] width 564 height 57
click at [377, 395] on input "c. Proceed with the supplier but allocate a portion of the project budget to co…" at bounding box center [377, 388] width 0 height 11
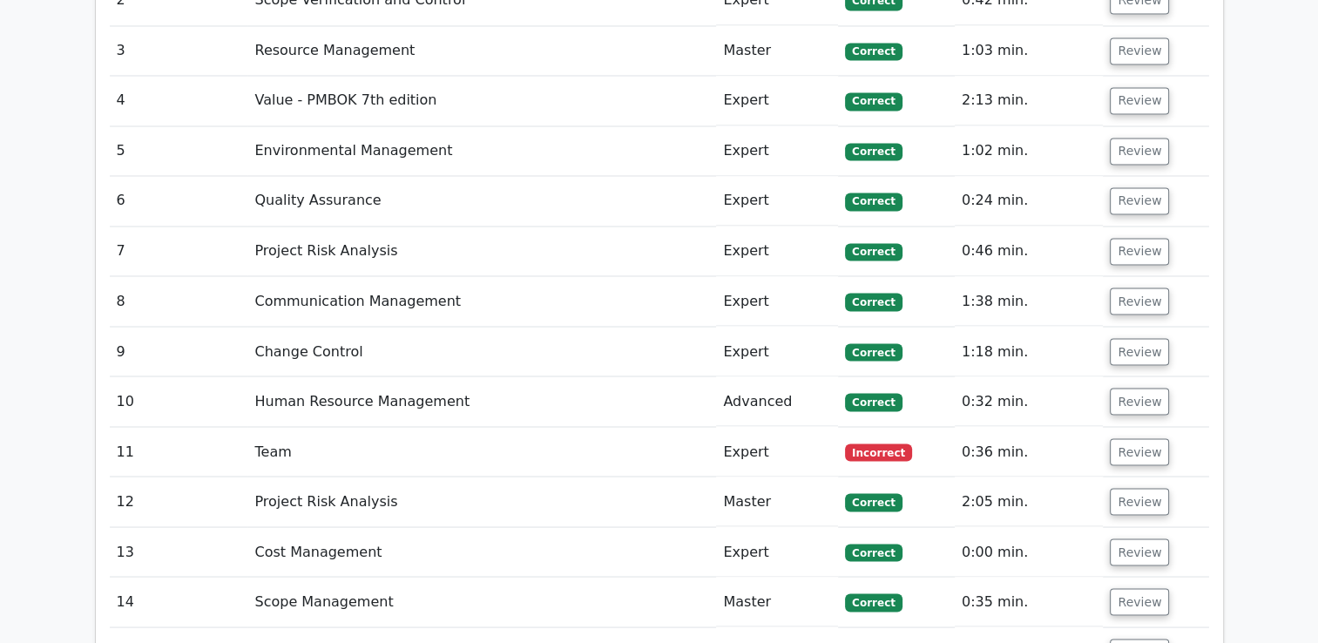
scroll to position [3183, 0]
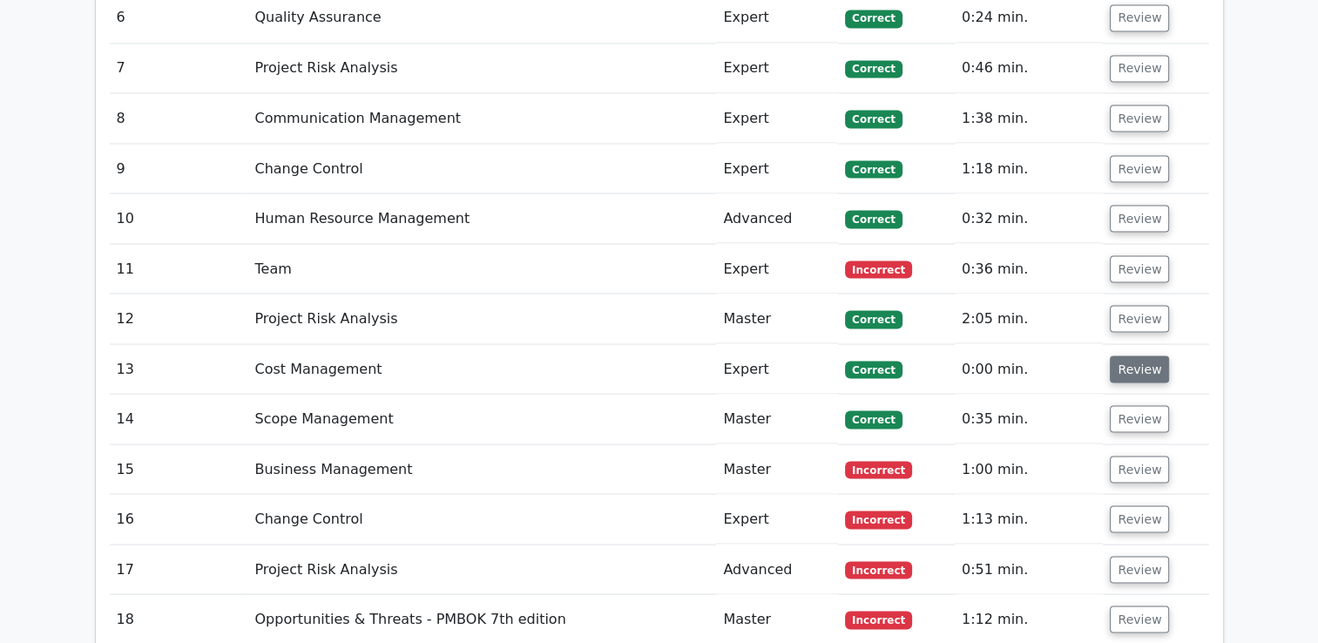
click at [1133, 355] on button "Review" at bounding box center [1139, 368] width 59 height 27
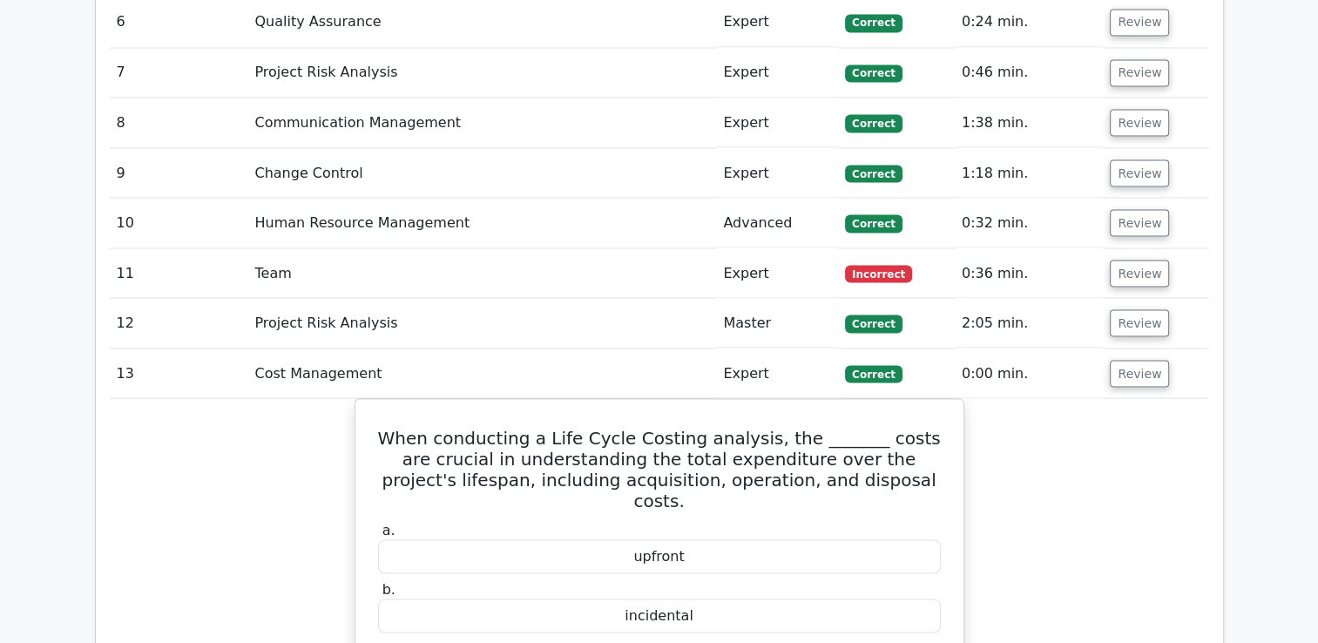
drag, startPoint x: 1316, startPoint y: 409, endPoint x: 1313, endPoint y: 395, distance: 15.2
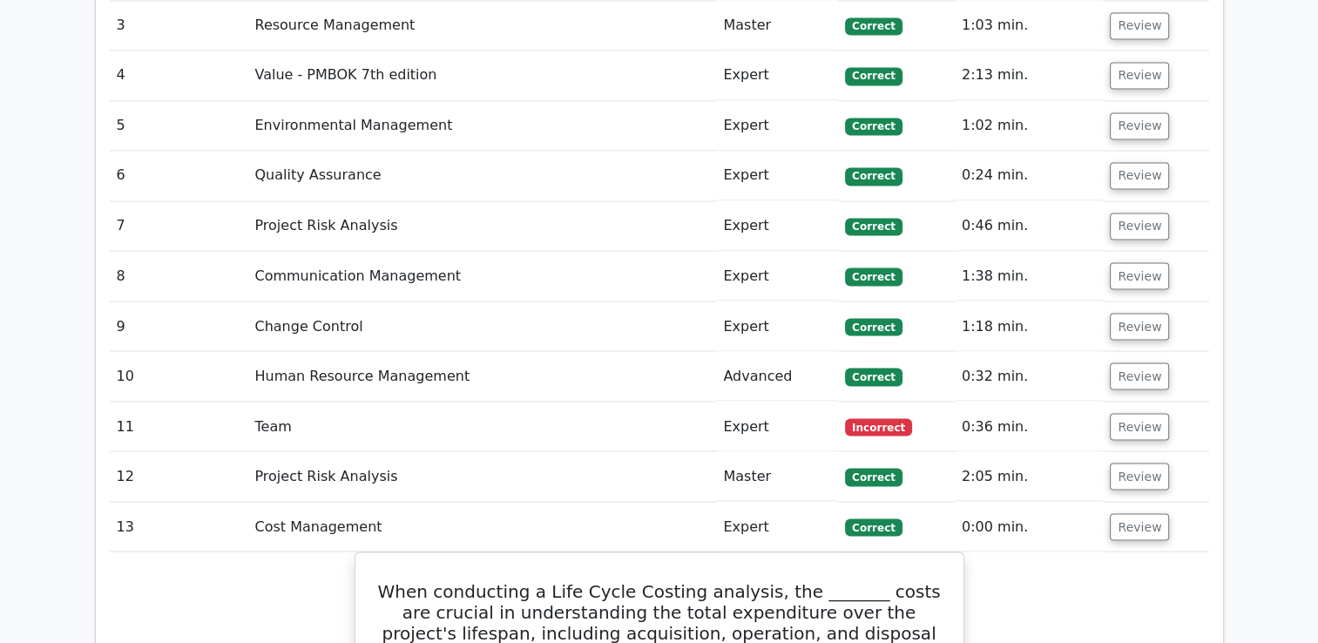
scroll to position [3036, 0]
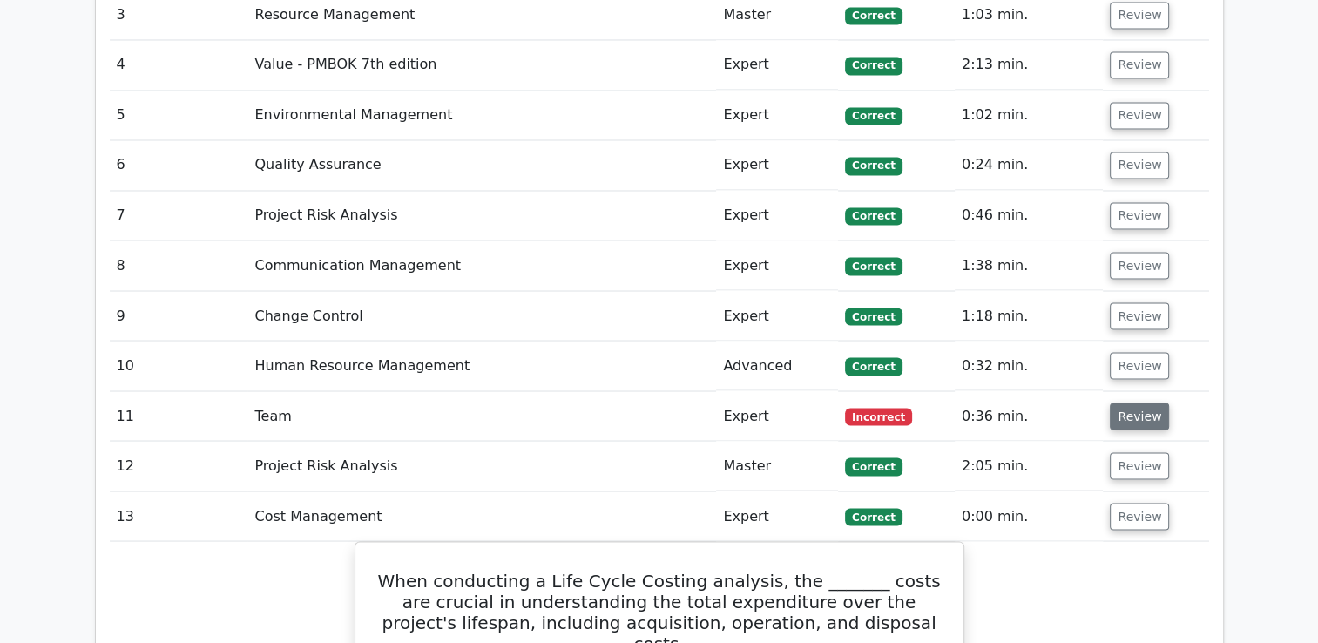
click at [1119, 402] on button "Review" at bounding box center [1139, 415] width 59 height 27
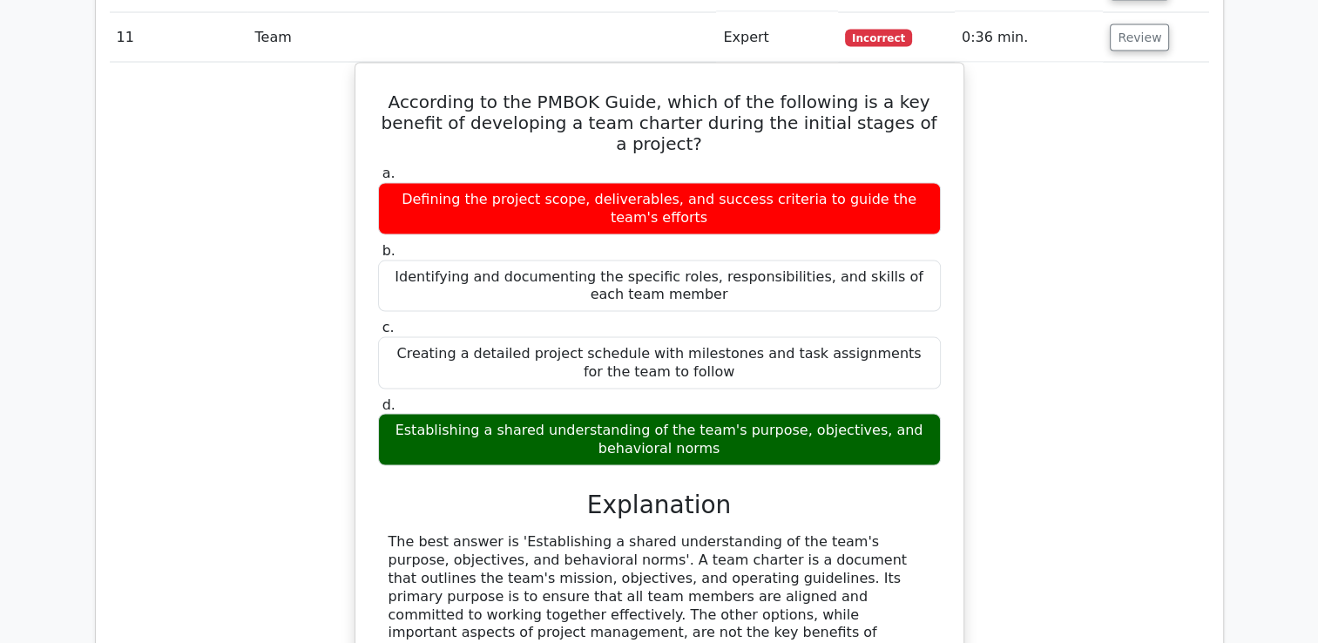
scroll to position [3454, 0]
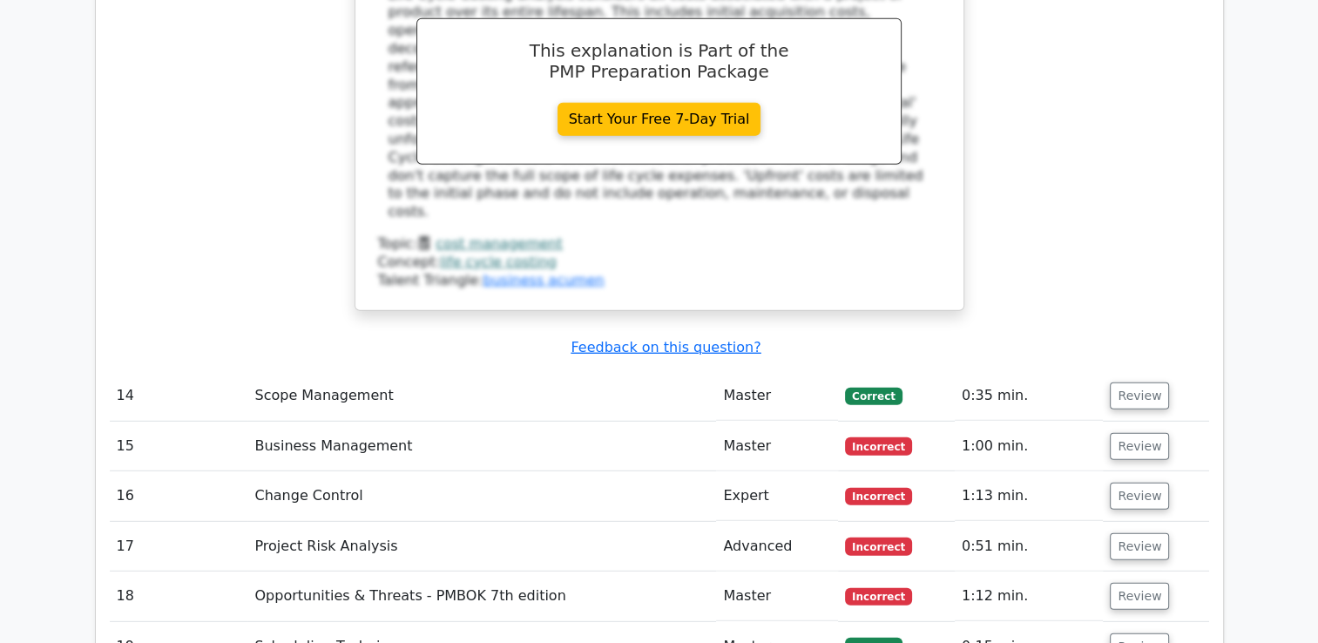
scroll to position [4823, 0]
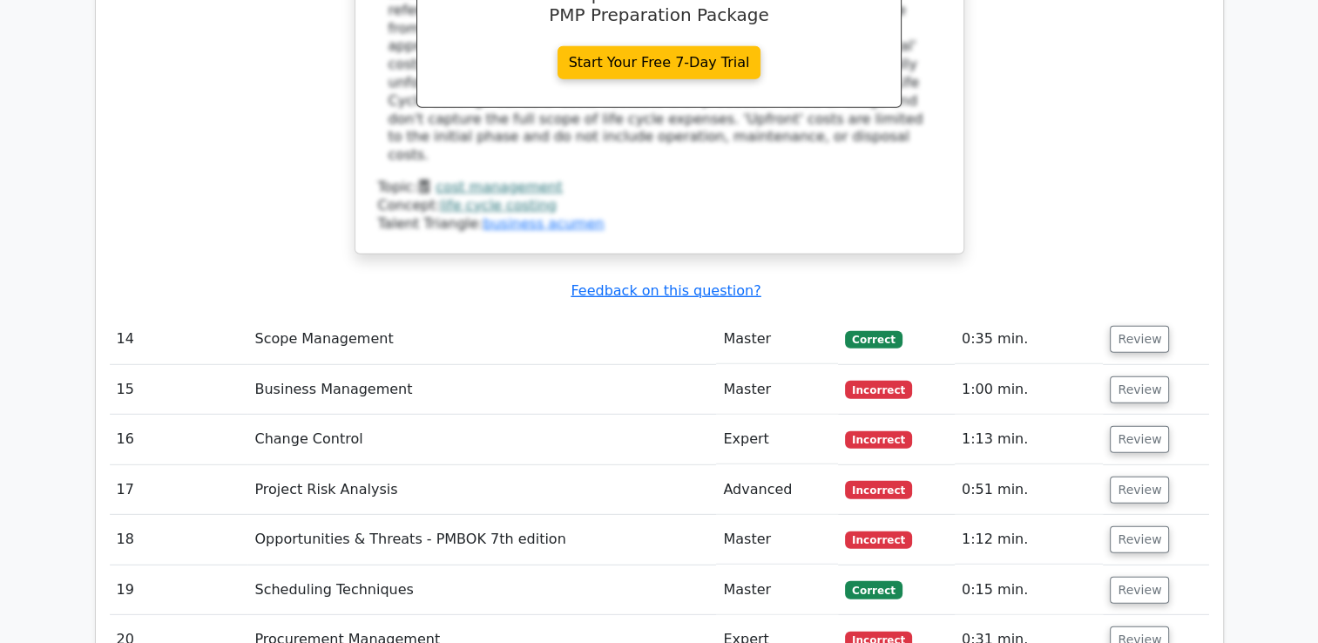
scroll to position [4864, 0]
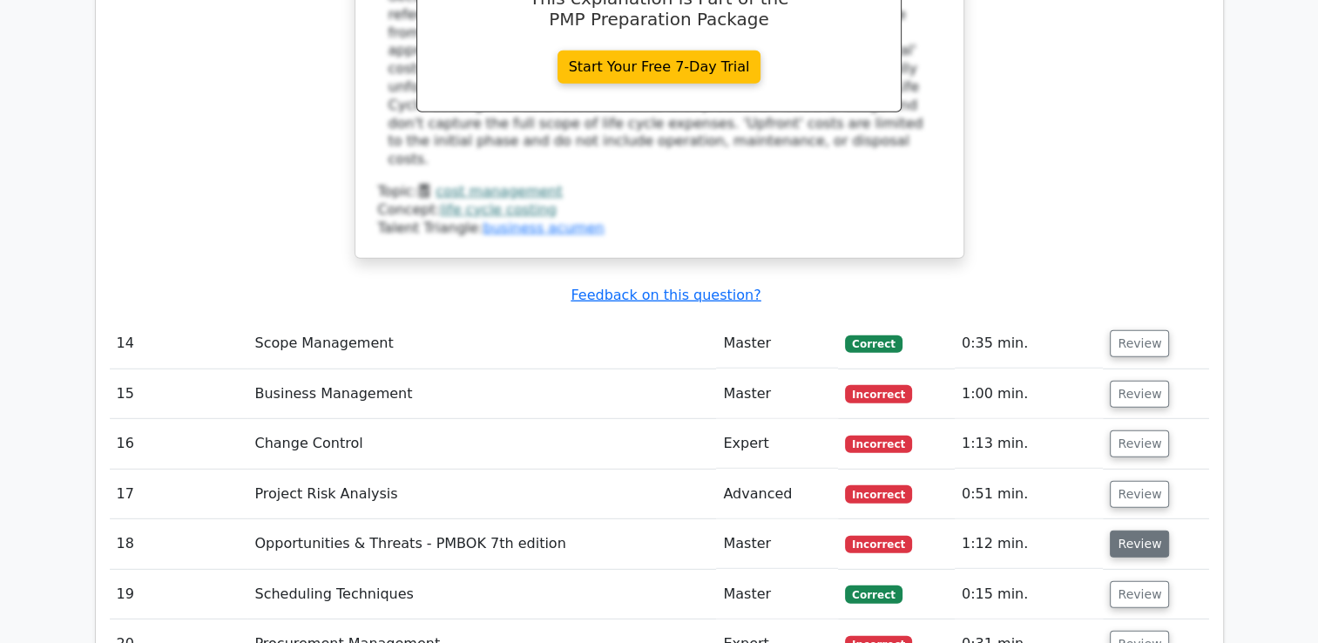
click at [1118, 531] on button "Review" at bounding box center [1139, 544] width 59 height 27
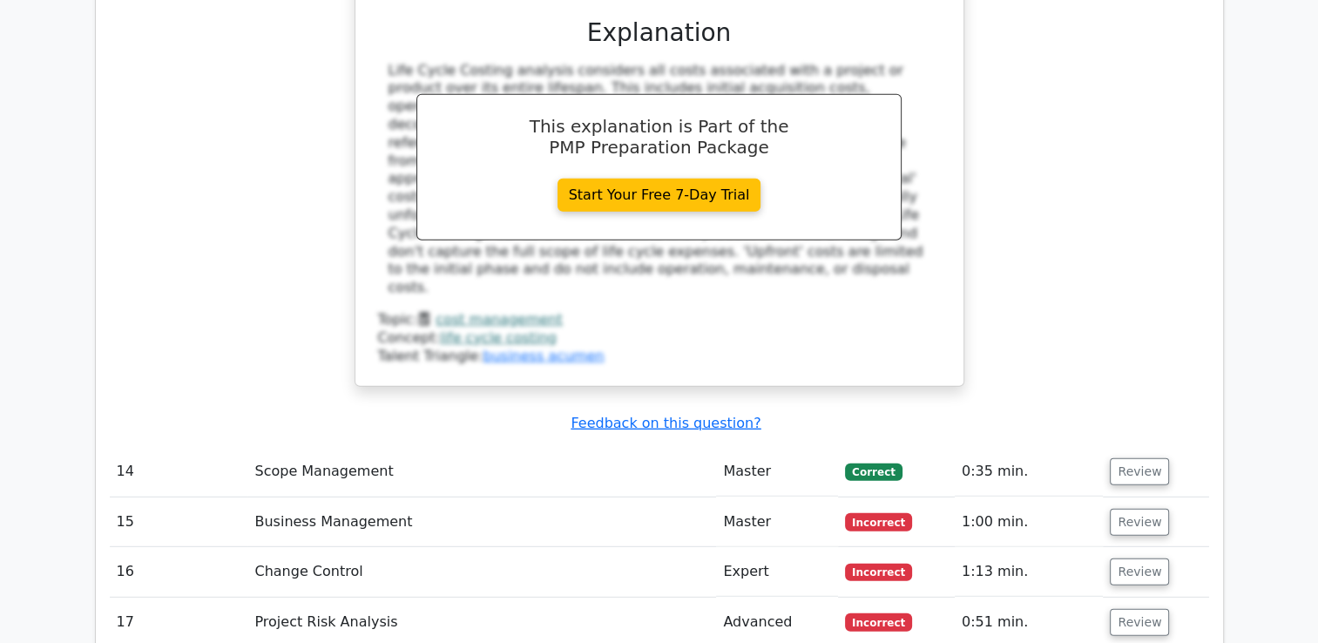
scroll to position [4712, 0]
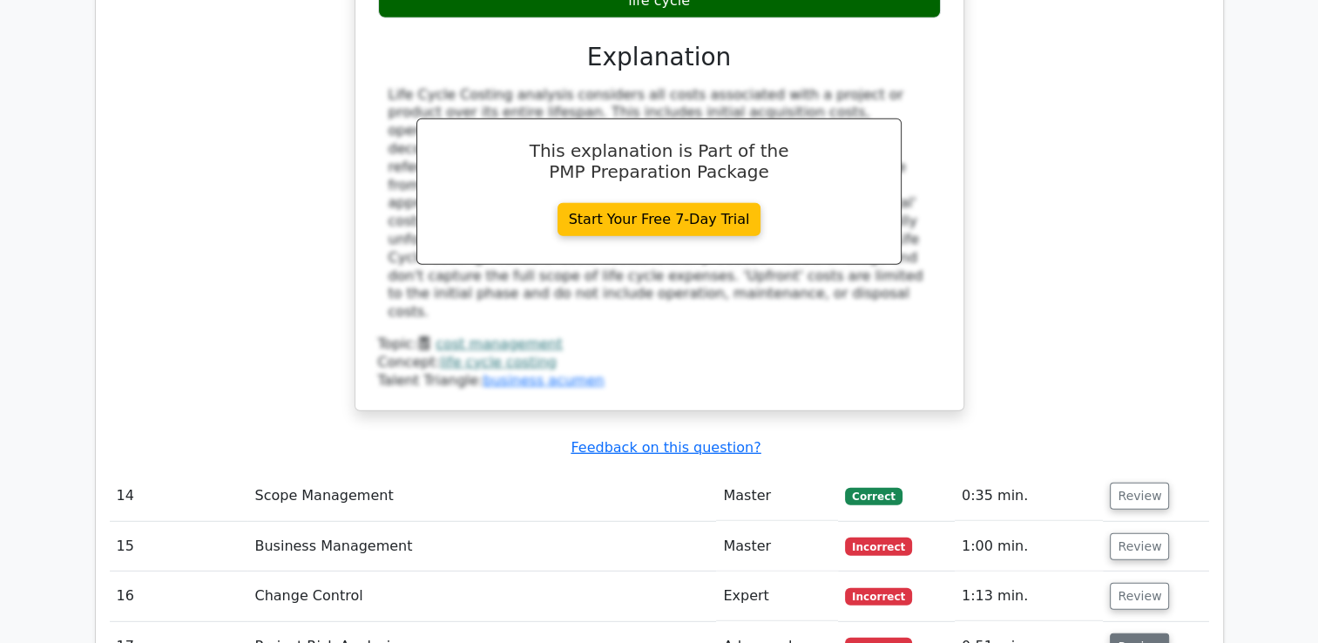
click at [1126, 633] on button "Review" at bounding box center [1139, 646] width 59 height 27
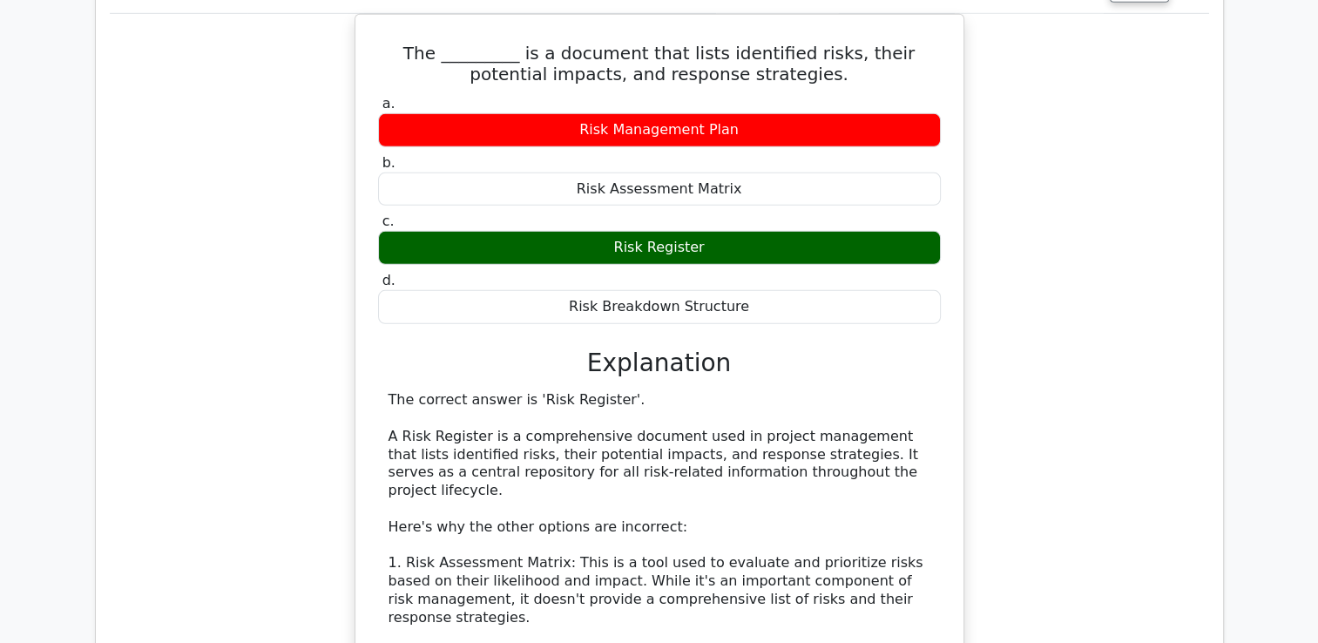
scroll to position [4812, 0]
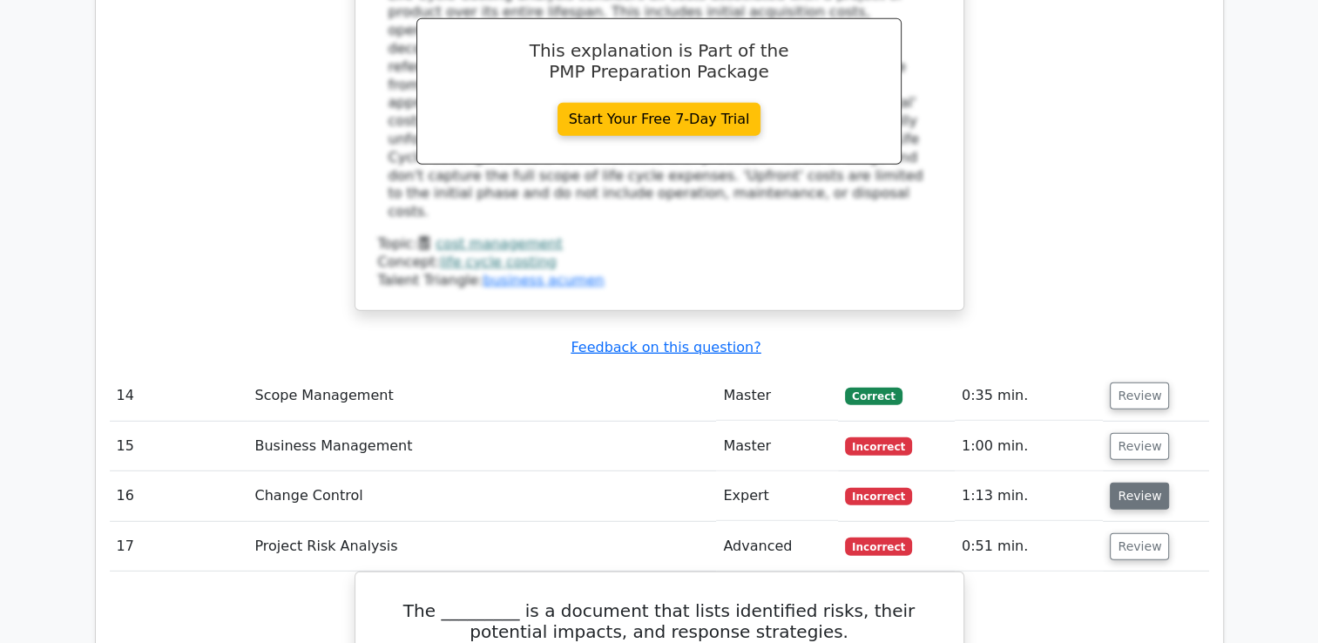
click at [1155, 483] on button "Review" at bounding box center [1139, 496] width 59 height 27
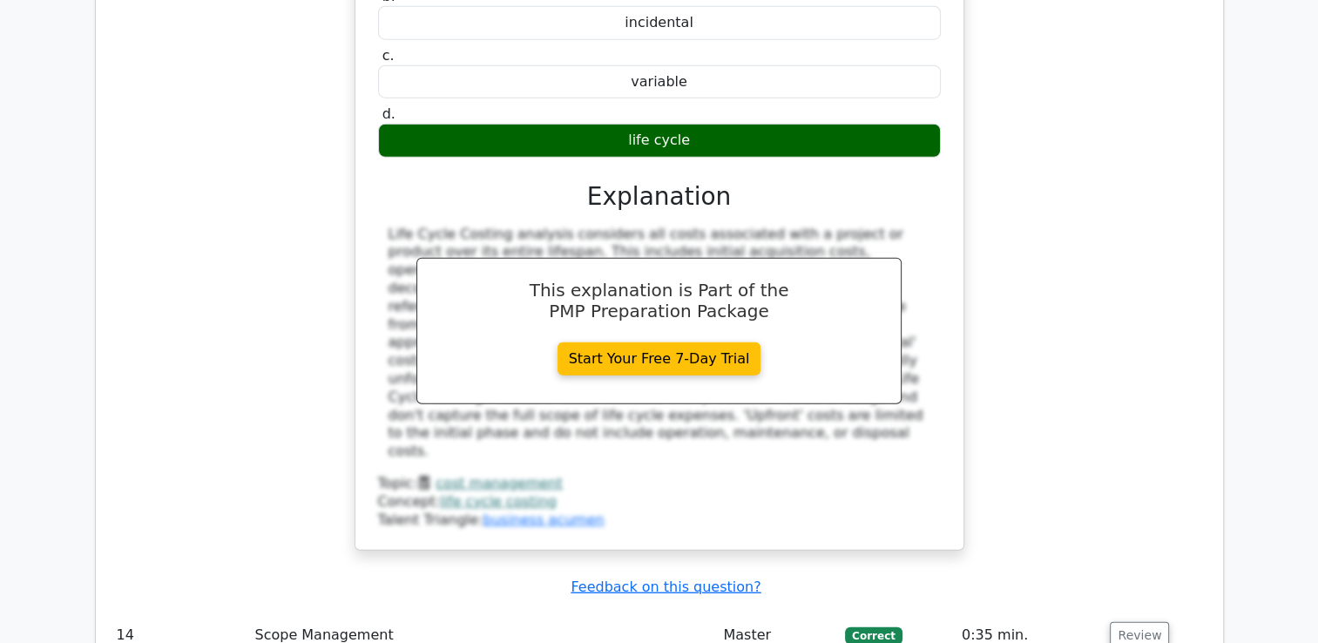
scroll to position [4589, 0]
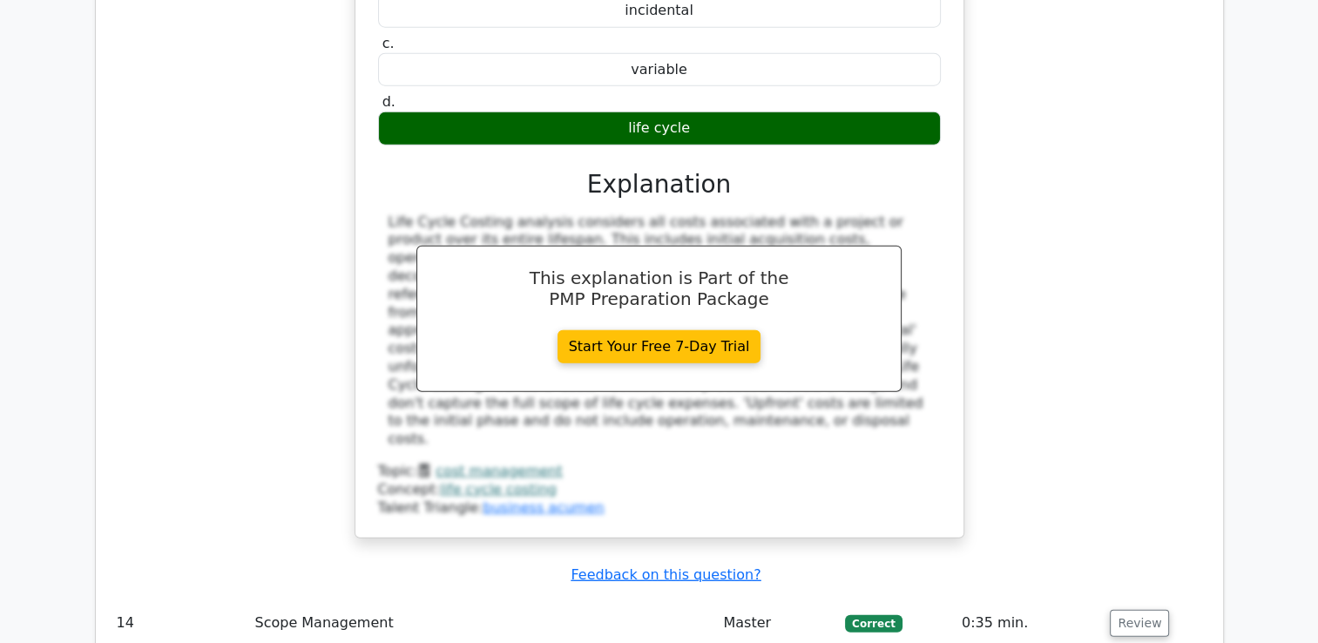
drag, startPoint x: 1314, startPoint y: 270, endPoint x: 1282, endPoint y: 328, distance: 65.5
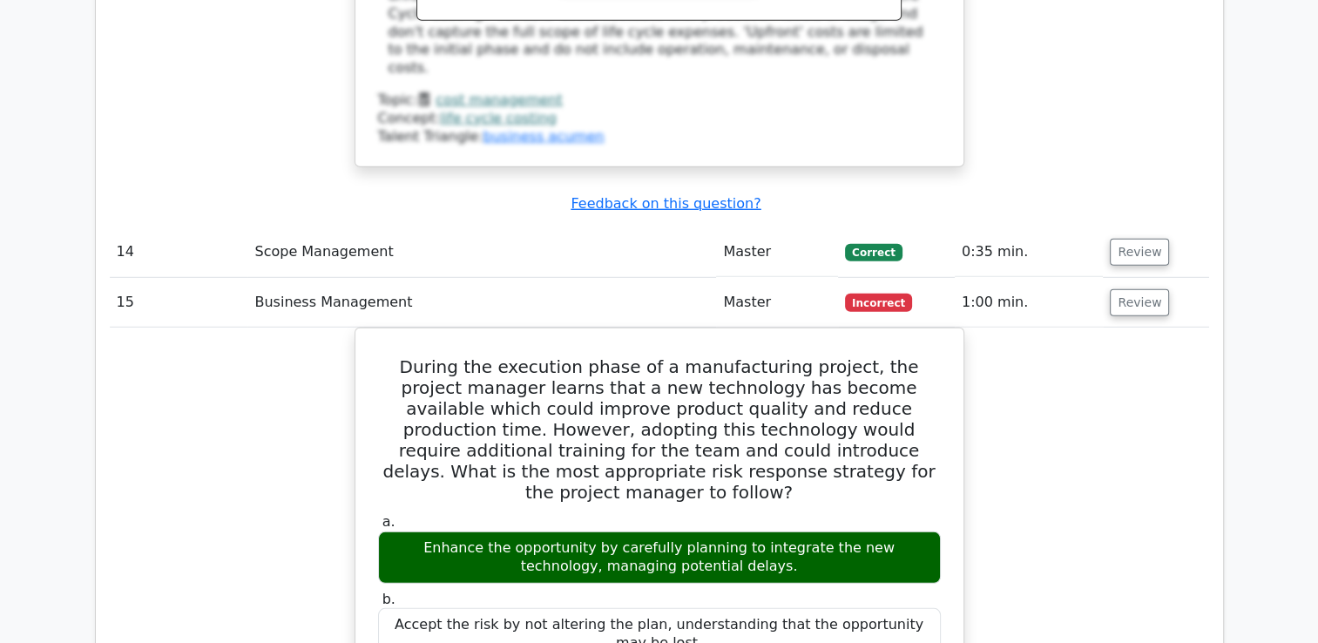
scroll to position [4648, 0]
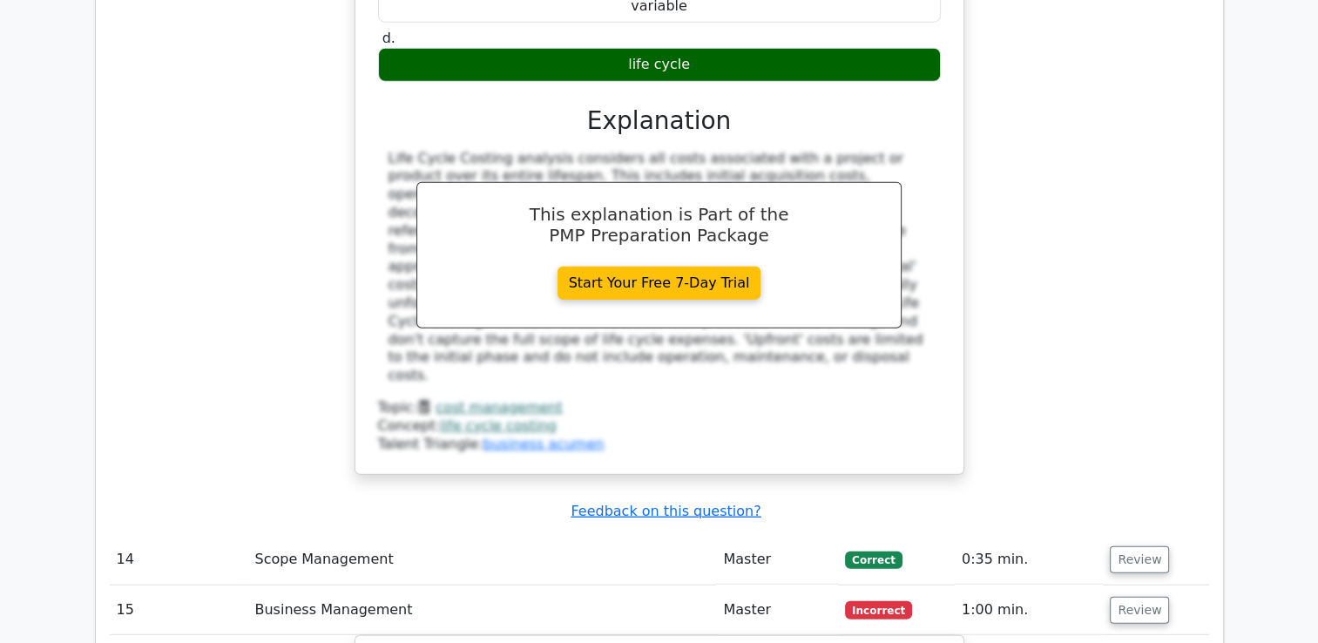
click at [196, 55] on div "When conducting a Life Cycle Costing analysis, the _______ costs are crucial in…" at bounding box center [659, 114] width 1099 height 766
